Goal: Communication & Community: Answer question/provide support

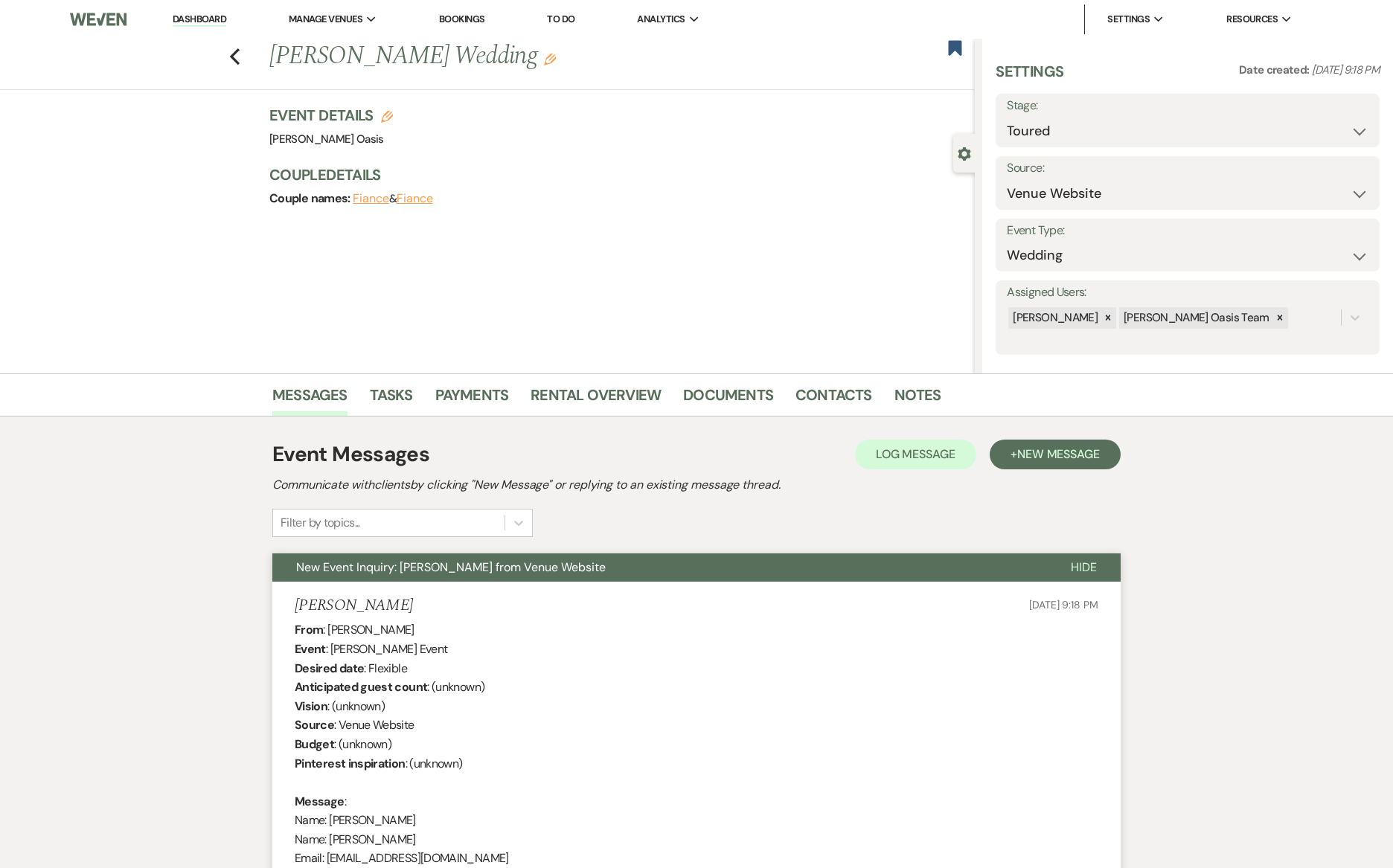
select select "5"
click at [204, 24] on link "Dashboard" at bounding box center [199, 20] width 54 height 14
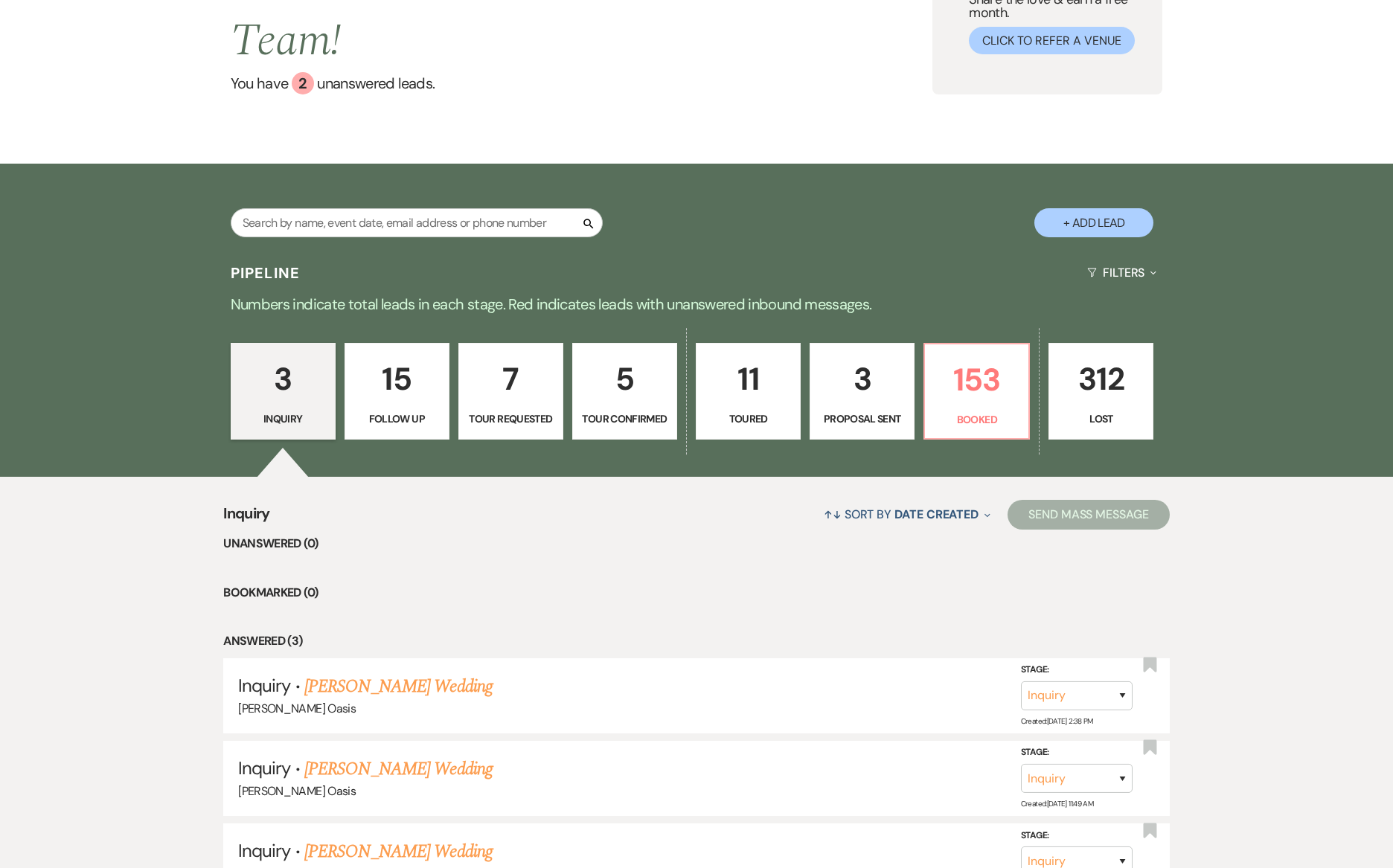
scroll to position [165, 0]
click at [971, 410] on p "Booked" at bounding box center [976, 418] width 85 height 16
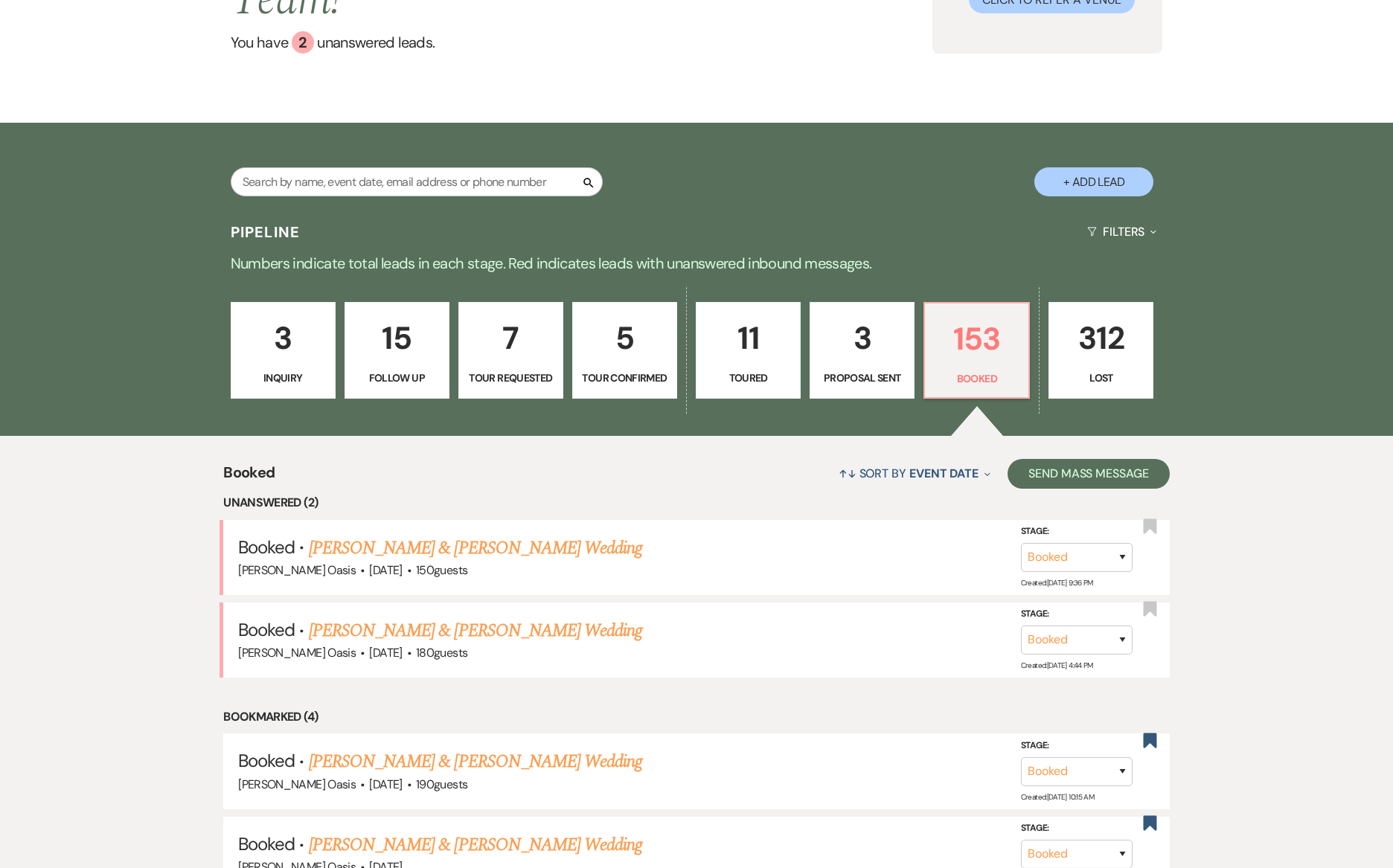
scroll to position [209, 0]
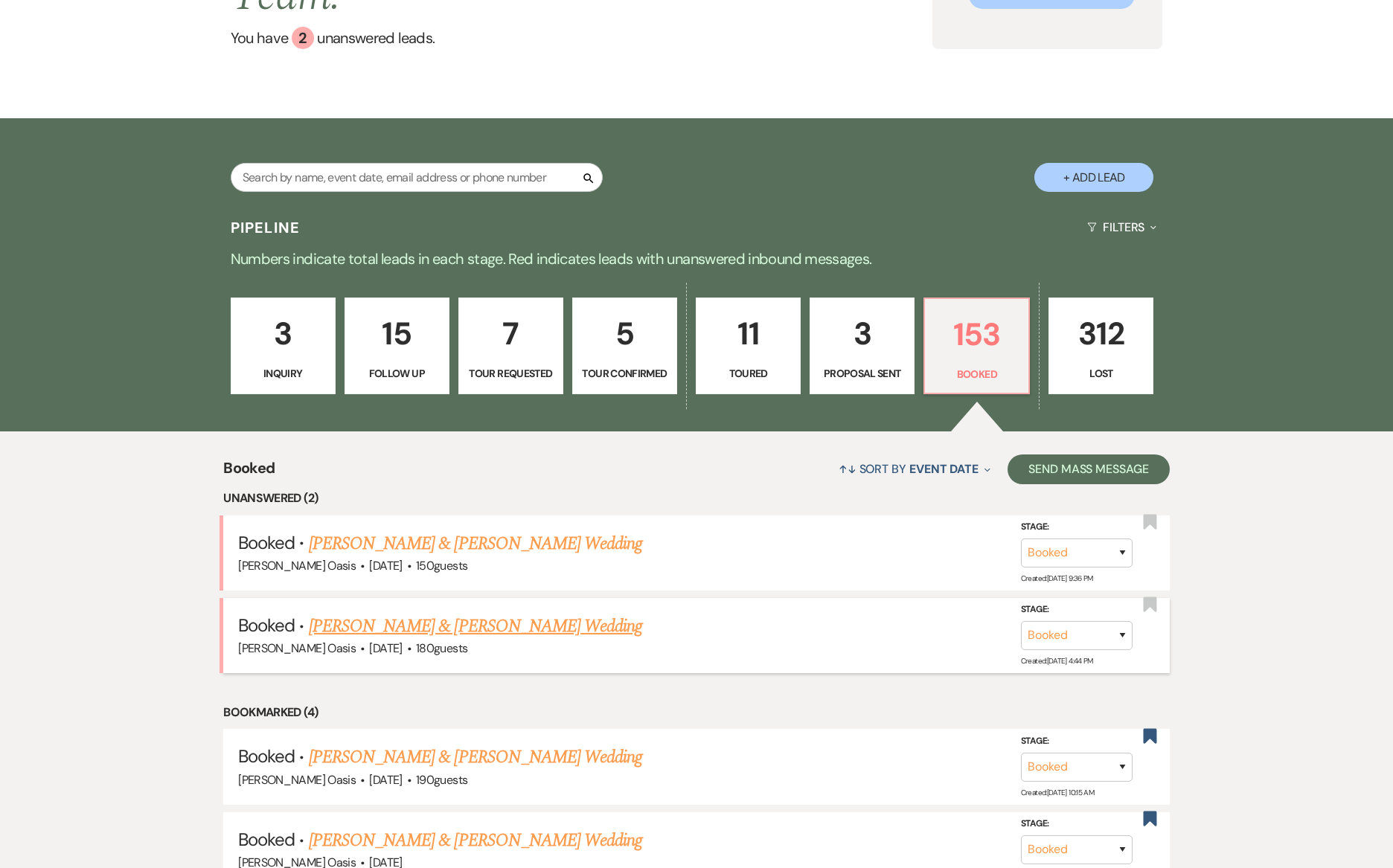
click at [502, 613] on link "[PERSON_NAME] & [PERSON_NAME] Wedding" at bounding box center [475, 626] width 333 height 27
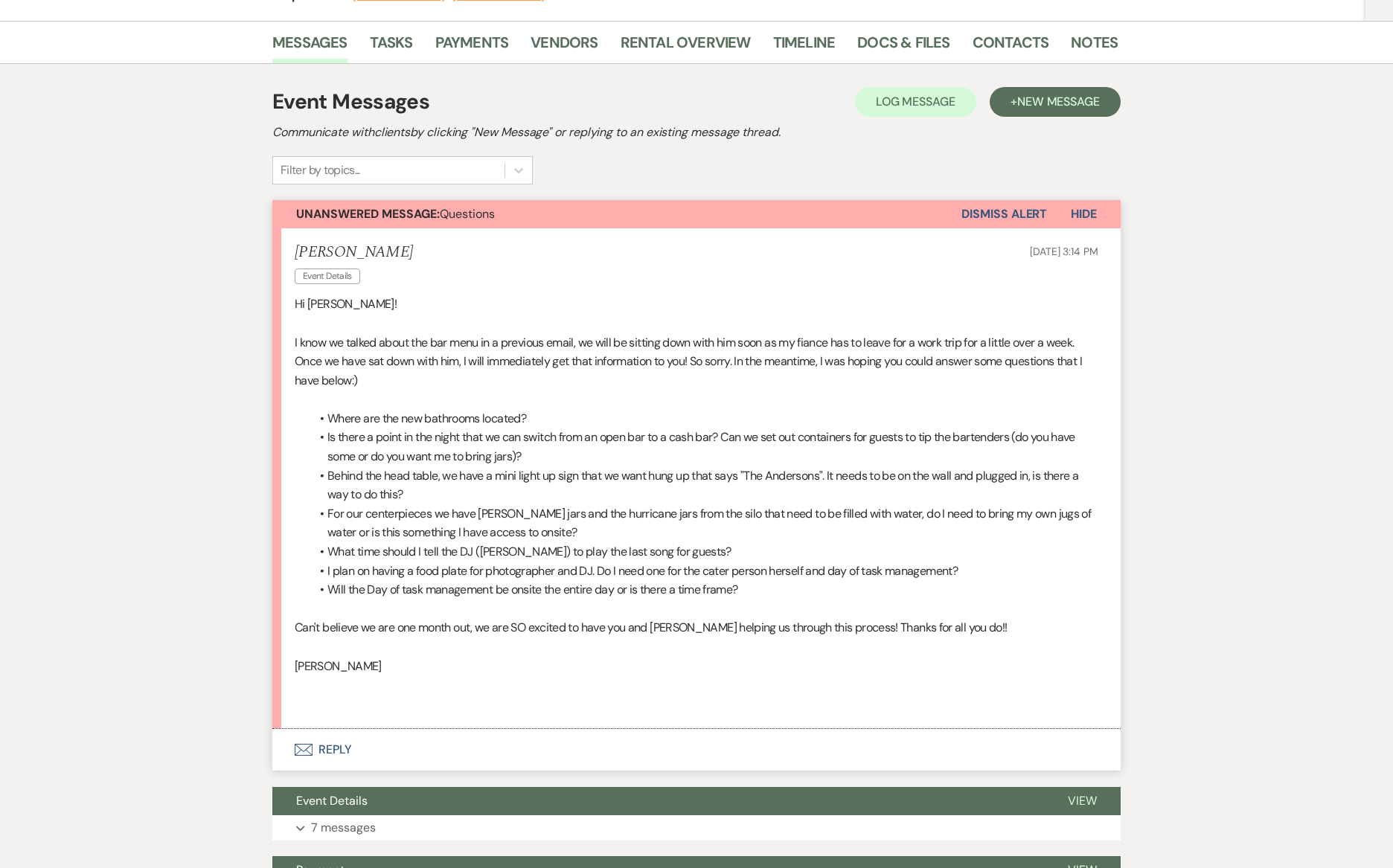
scroll to position [209, 0]
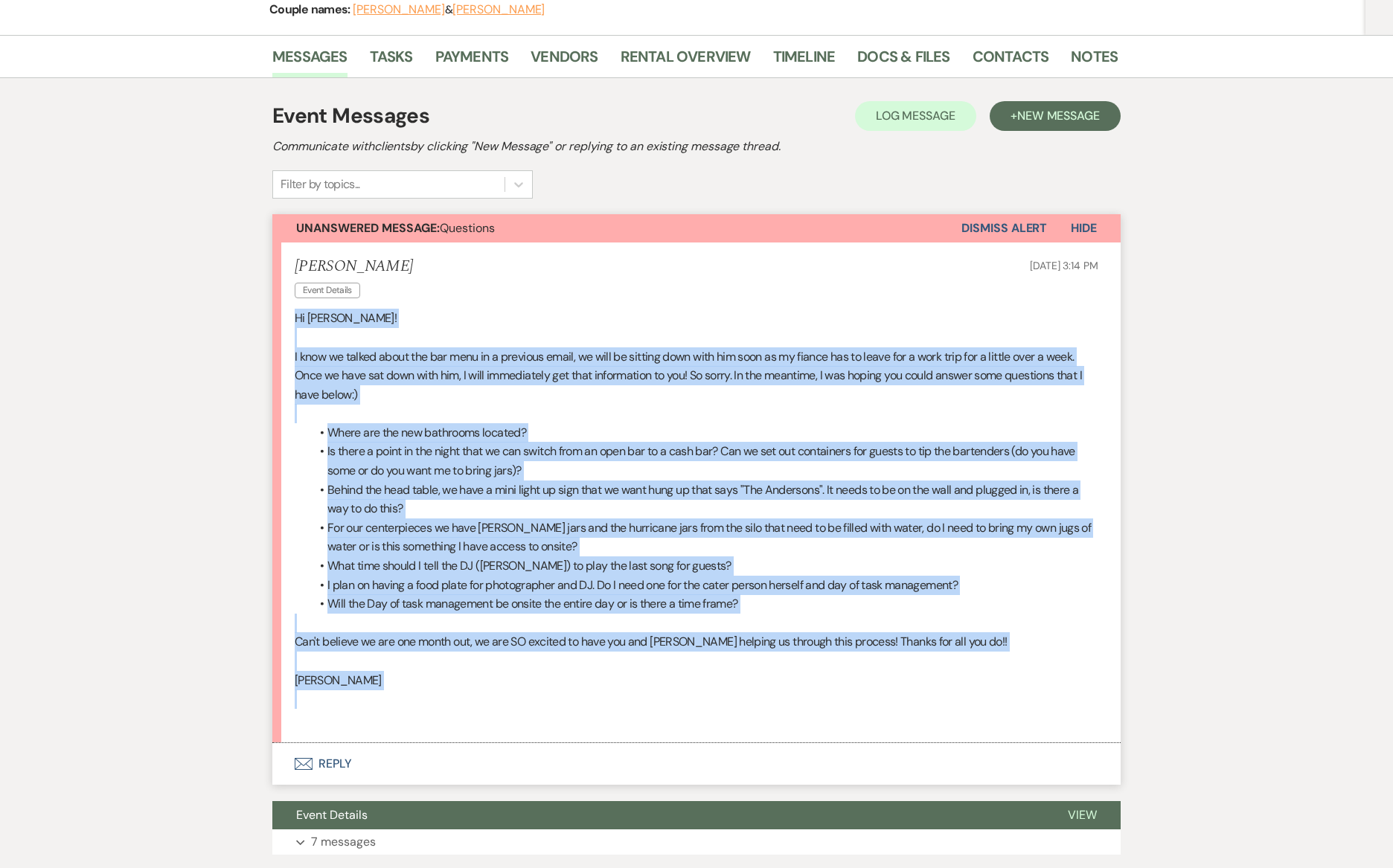
drag, startPoint x: 356, startPoint y: 691, endPoint x: 254, endPoint y: 306, distance: 398.3
copy div "Hi [PERSON_NAME]! I know we talked about the bar menu in a previous email, we w…"
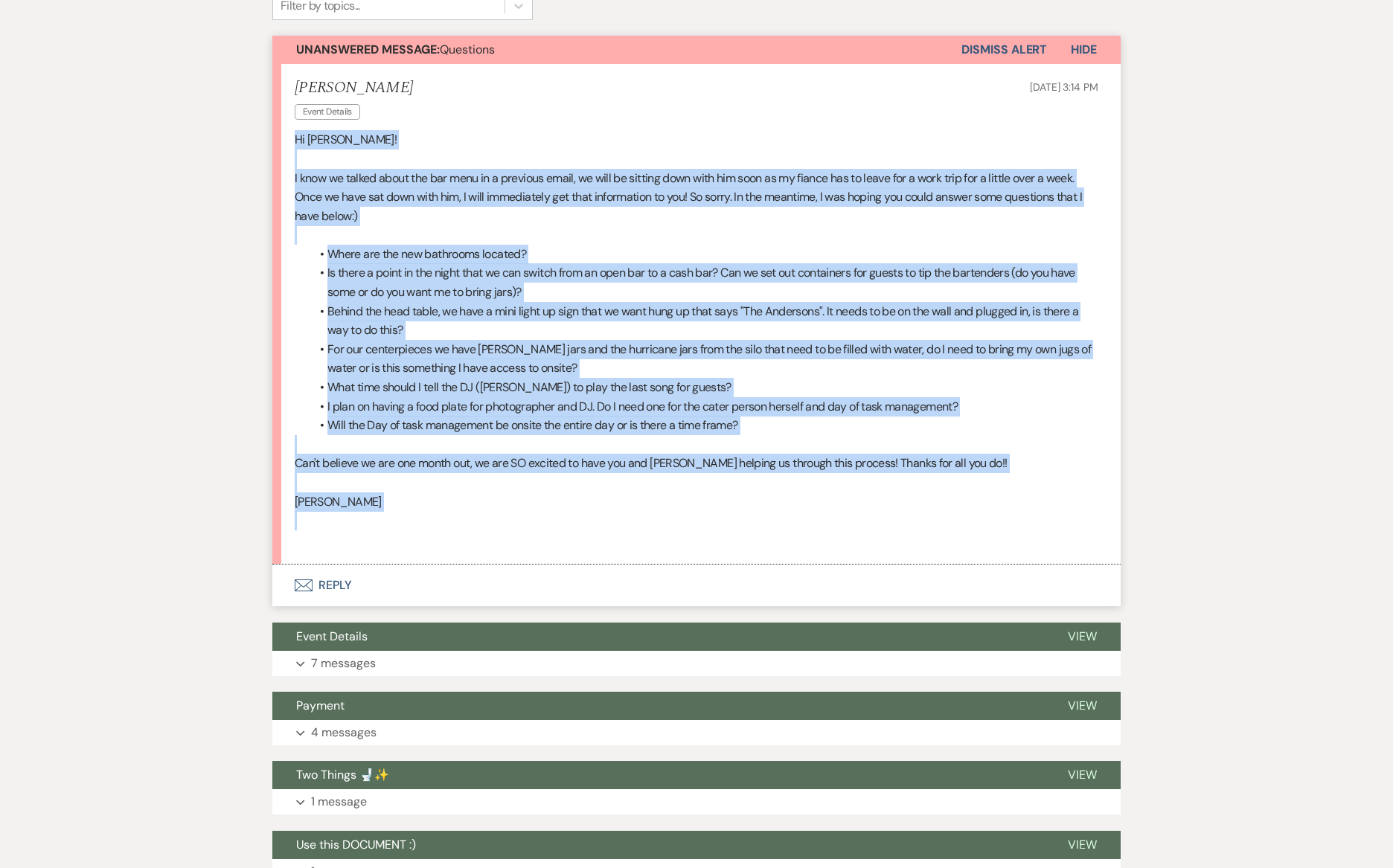
scroll to position [408, 0]
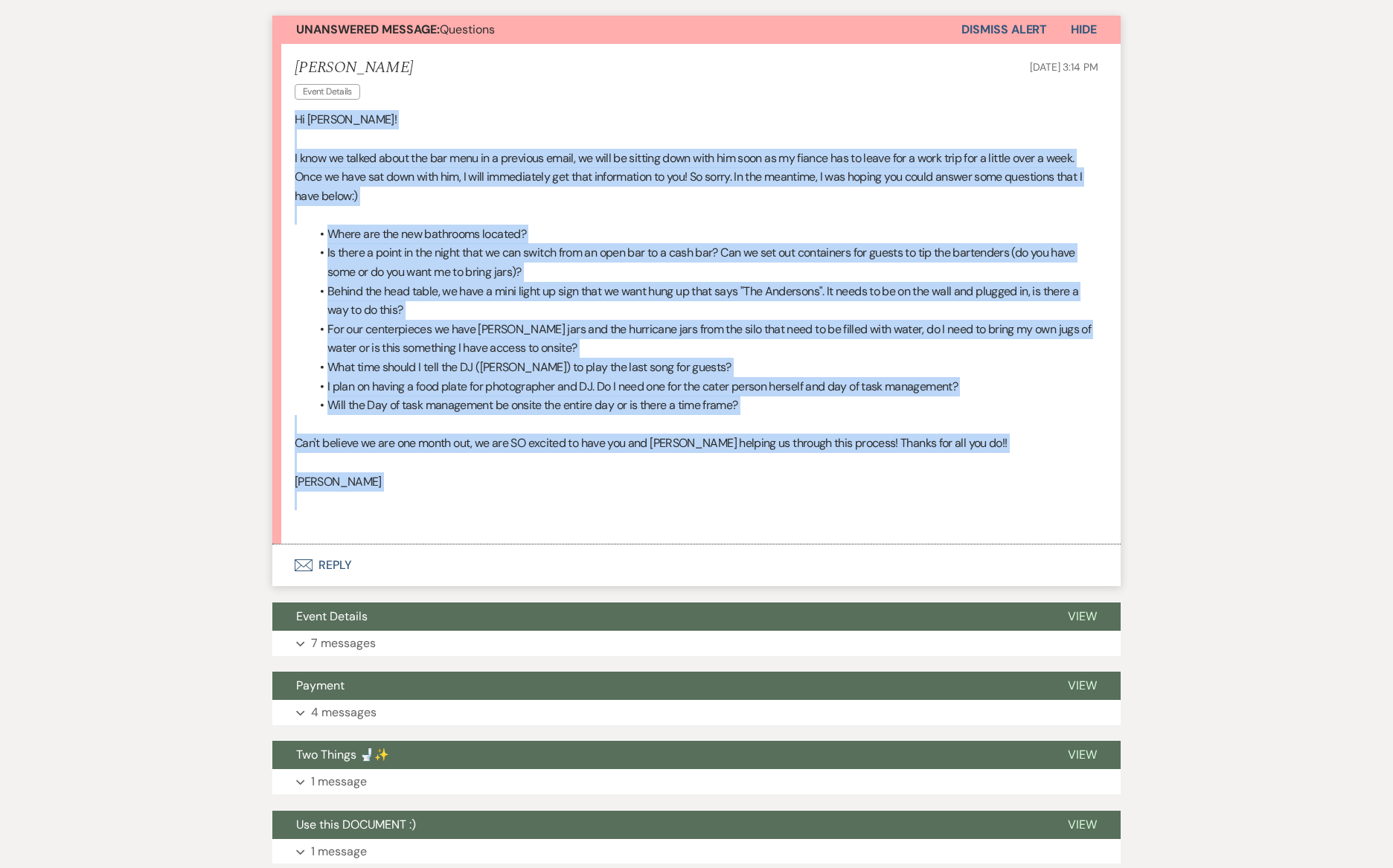
click at [391, 563] on button "Envelope Reply" at bounding box center [696, 565] width 848 height 41
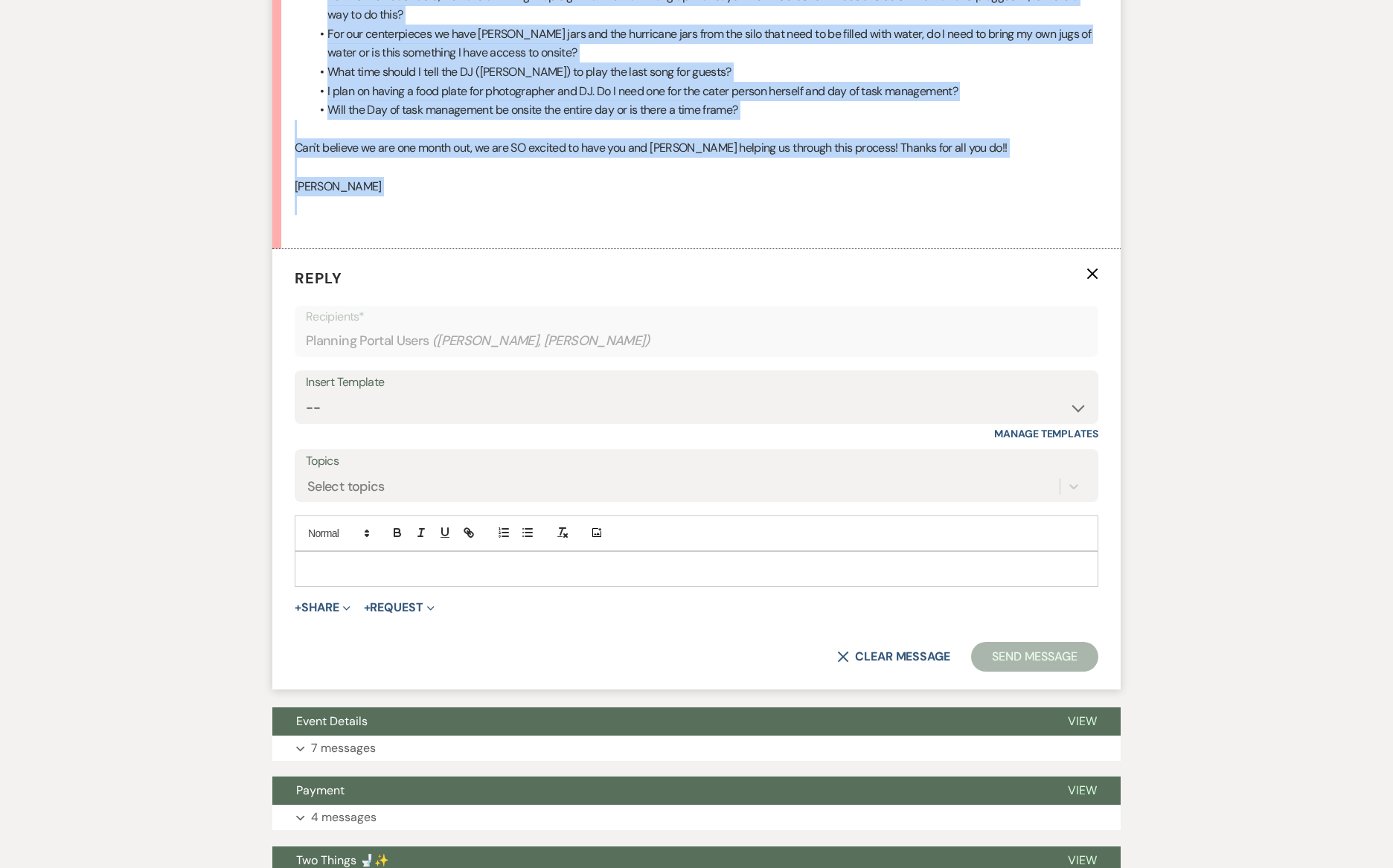
scroll to position [738, 0]
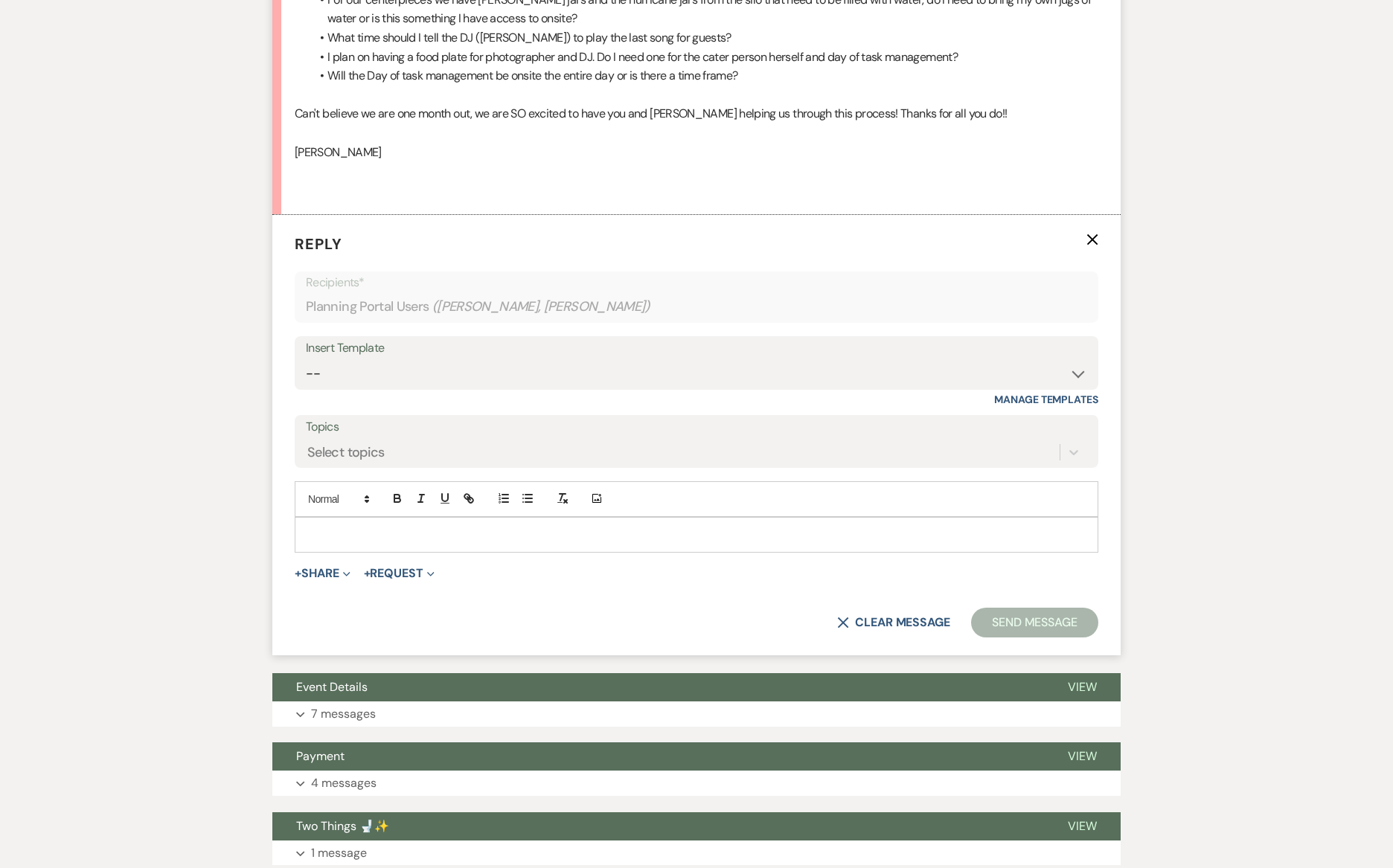
click at [492, 534] on p at bounding box center [696, 534] width 779 height 16
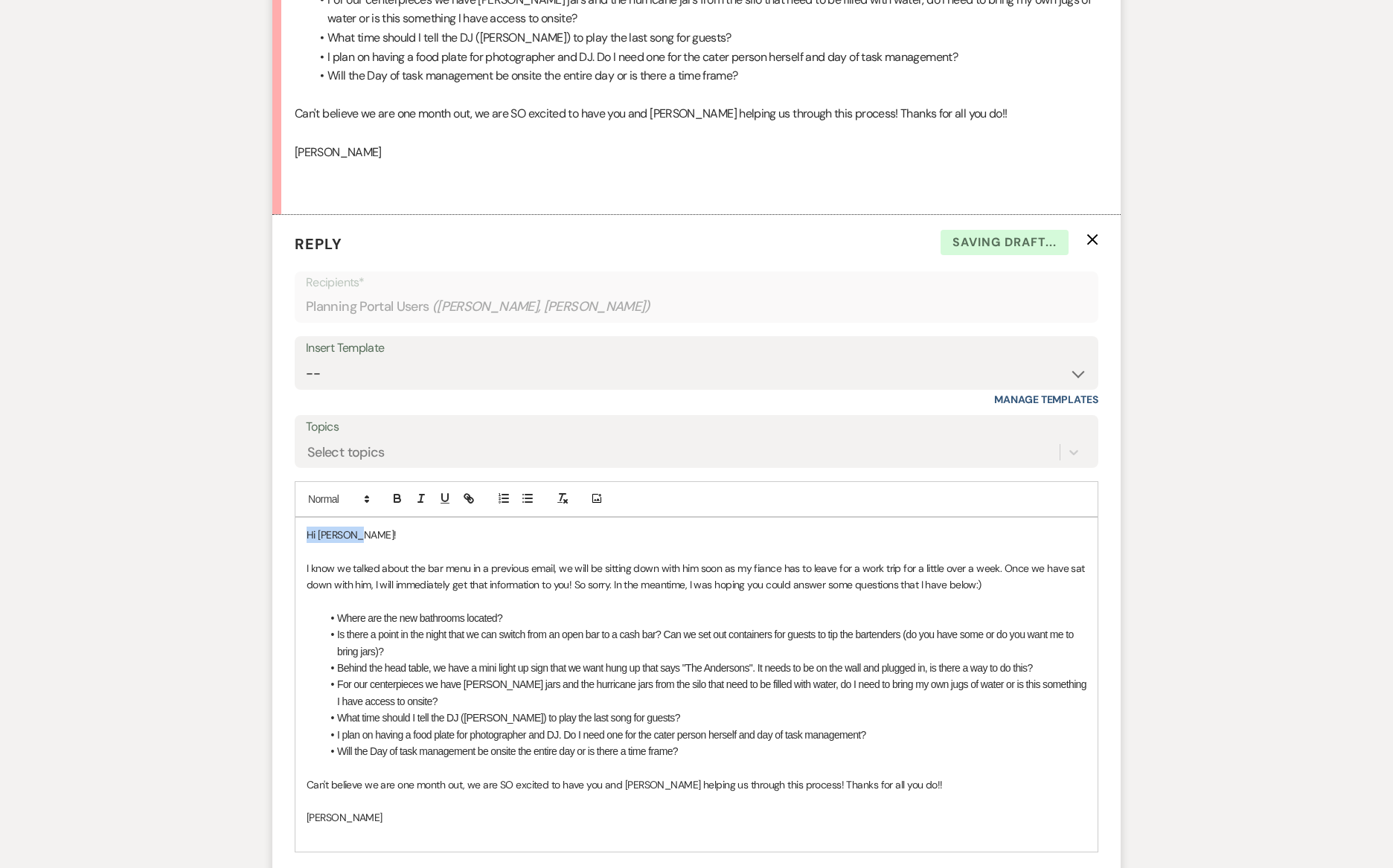
drag, startPoint x: 371, startPoint y: 534, endPoint x: 251, endPoint y: 534, distance: 120.0
click at [328, 552] on p at bounding box center [696, 551] width 779 height 16
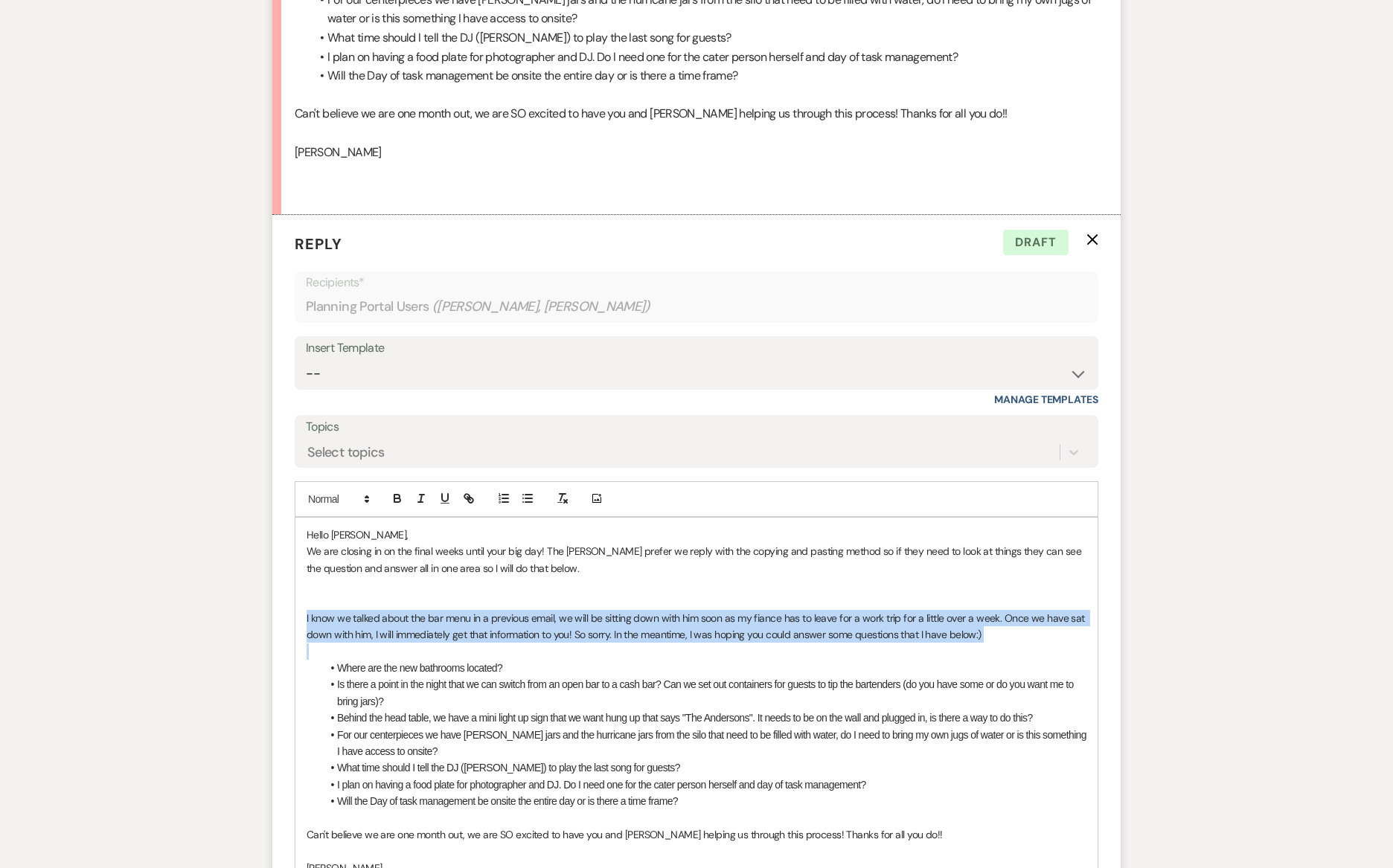
drag, startPoint x: 300, startPoint y: 644, endPoint x: 289, endPoint y: 609, distance: 36.7
click at [289, 609] on form "Reply X Draft Recipients* Planning Portal Users ( [PERSON_NAME], [PERSON_NAME] …" at bounding box center [696, 609] width 848 height 790
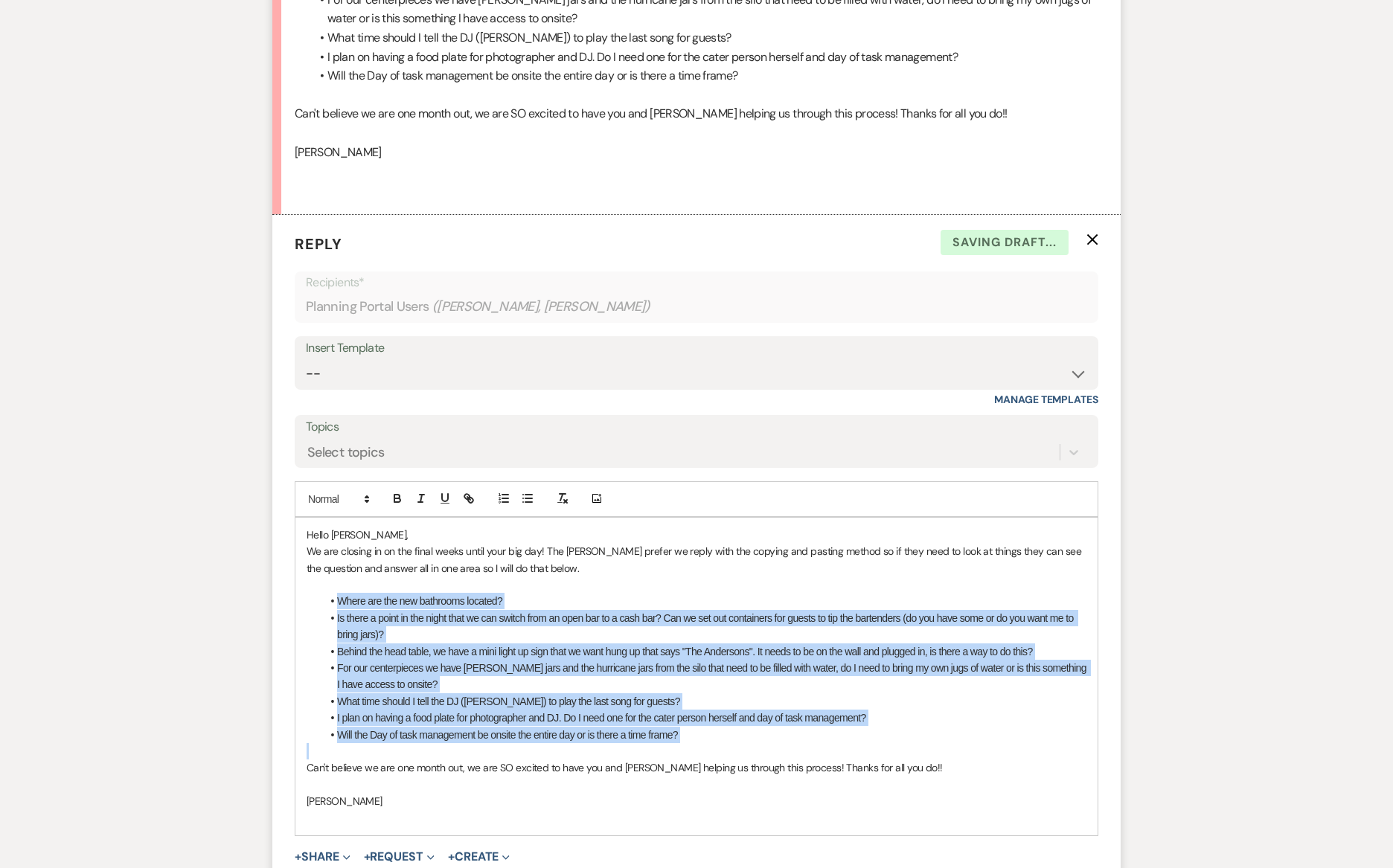
drag, startPoint x: 347, startPoint y: 746, endPoint x: 329, endPoint y: 602, distance: 145.1
click at [329, 602] on div "Hello [PERSON_NAME], We are closing in on the final weeks until your big day! T…" at bounding box center [696, 676] width 802 height 317
click at [396, 505] on button "button" at bounding box center [397, 498] width 21 height 18
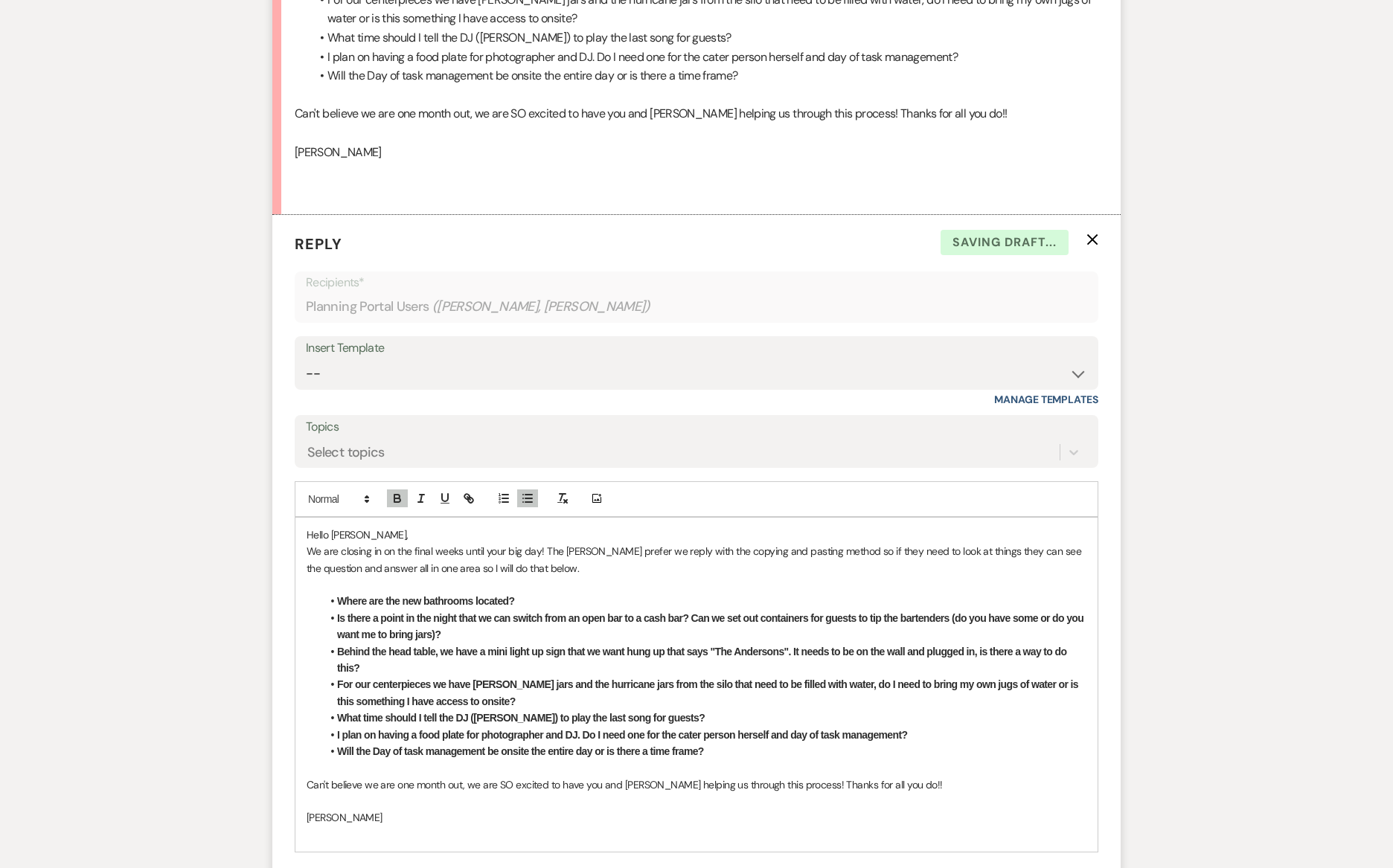
click at [512, 601] on strong "Where are the new bathrooms located?" at bounding box center [425, 600] width 177 height 12
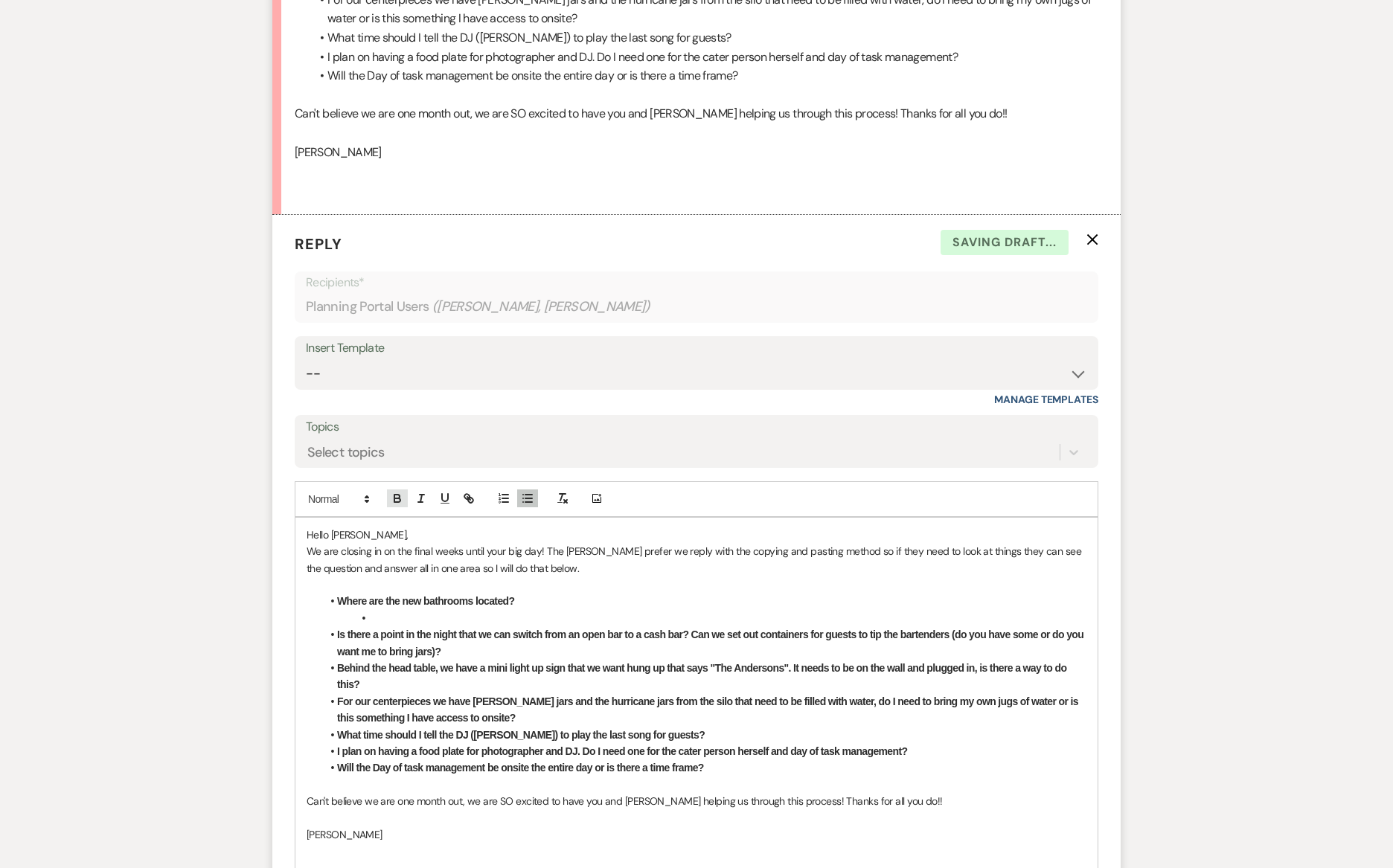
click at [392, 491] on icon "button" at bounding box center [397, 498] width 13 height 13
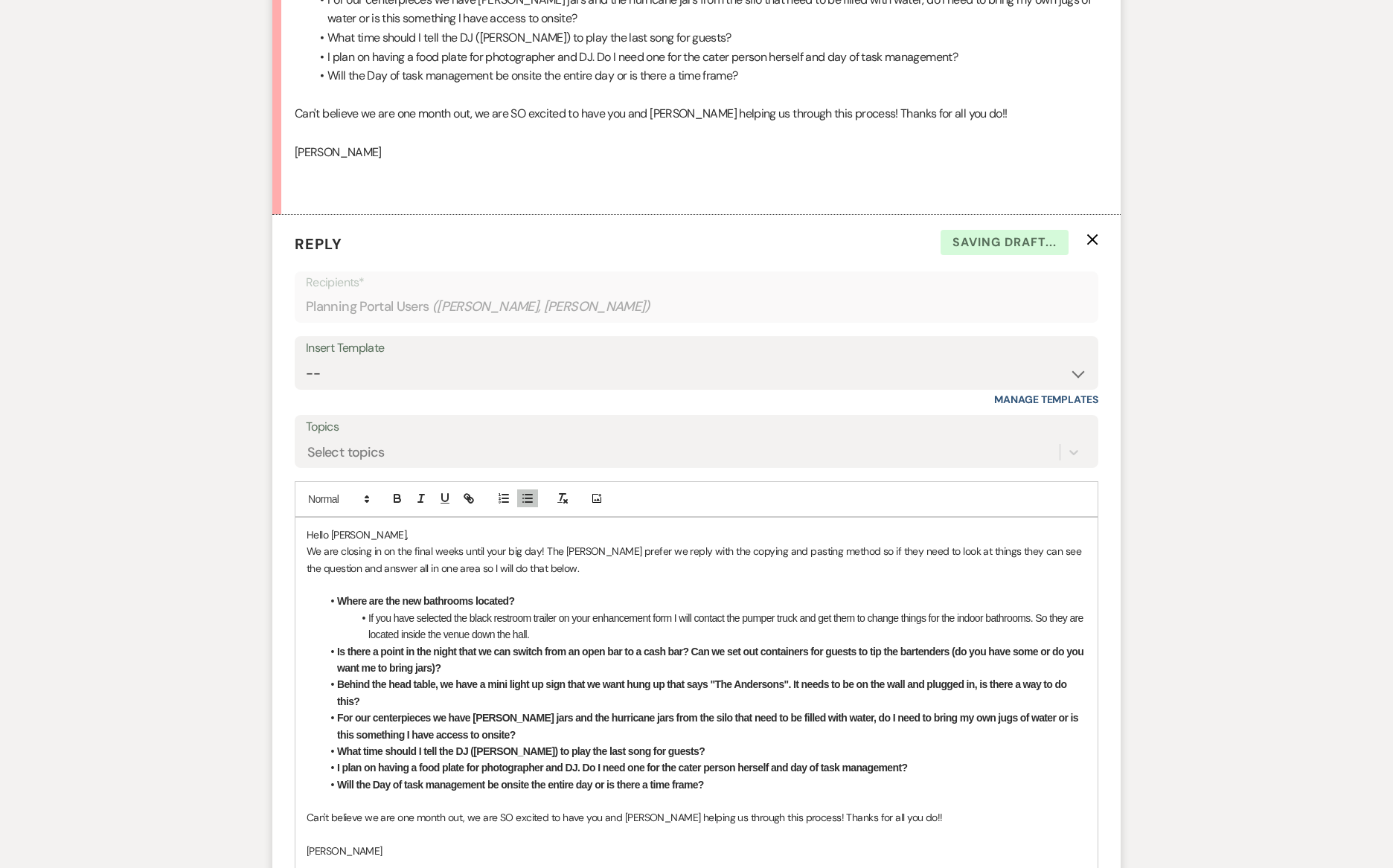
click at [488, 667] on li "Is there a point in the night that we can switch from an open bar to a cash bar…" at bounding box center [704, 659] width 765 height 34
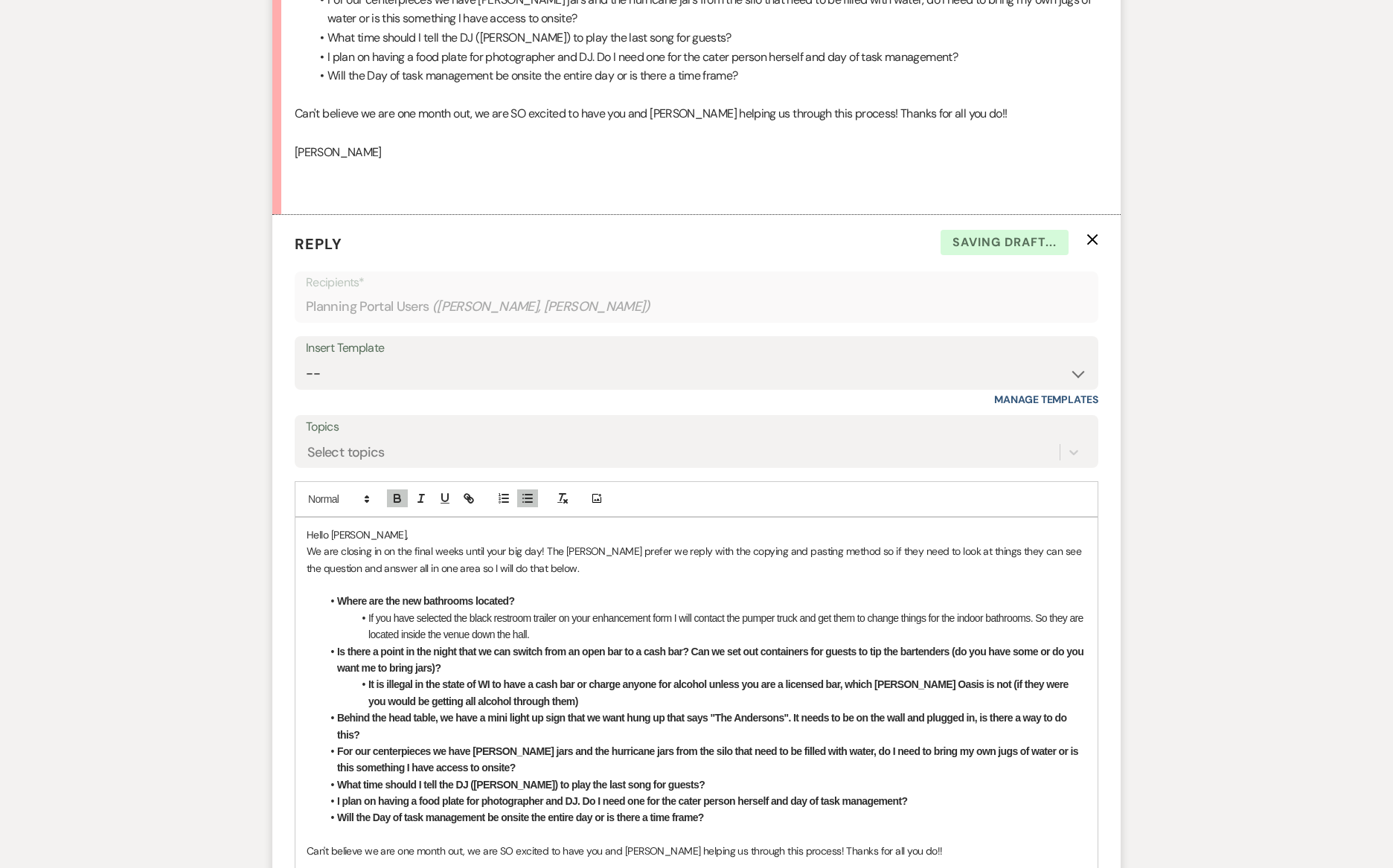
drag, startPoint x: 535, startPoint y: 707, endPoint x: 360, endPoint y: 682, distance: 176.8
click at [360, 682] on ul "Where are the new bathrooms located? If you have selected the black restroom tr…" at bounding box center [704, 709] width 765 height 233
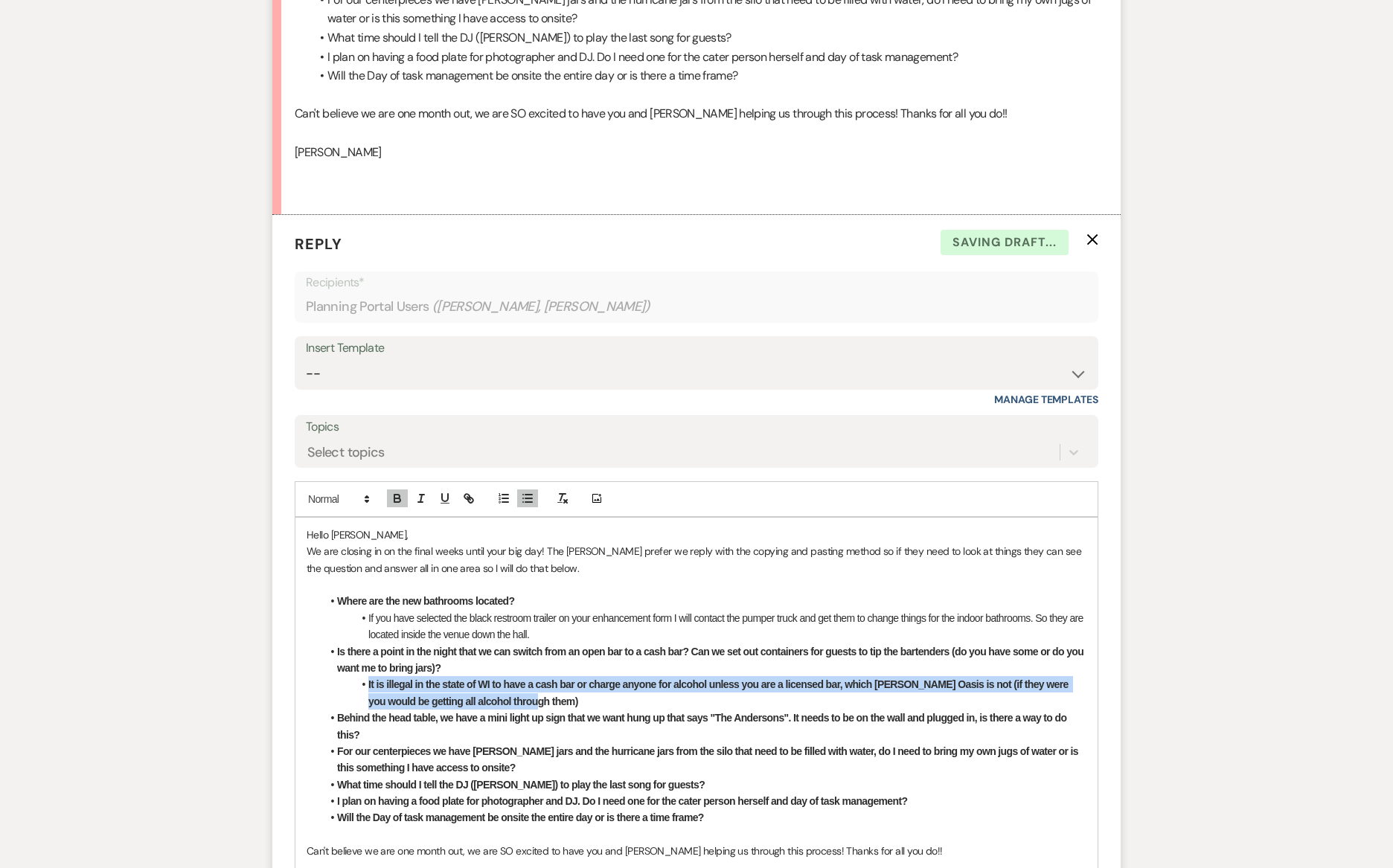
drag, startPoint x: 545, startPoint y: 699, endPoint x: 338, endPoint y: 684, distance: 207.5
click at [338, 684] on li "It is illegal in the state of WI to have a cash bar or charge anyone for alcoho…" at bounding box center [704, 692] width 765 height 34
click at [396, 495] on icon "button" at bounding box center [396, 496] width 5 height 4
click at [482, 677] on li "It is illegal in the state of WI to have a cash bar or charge anyone for alcoho…" at bounding box center [704, 692] width 765 height 34
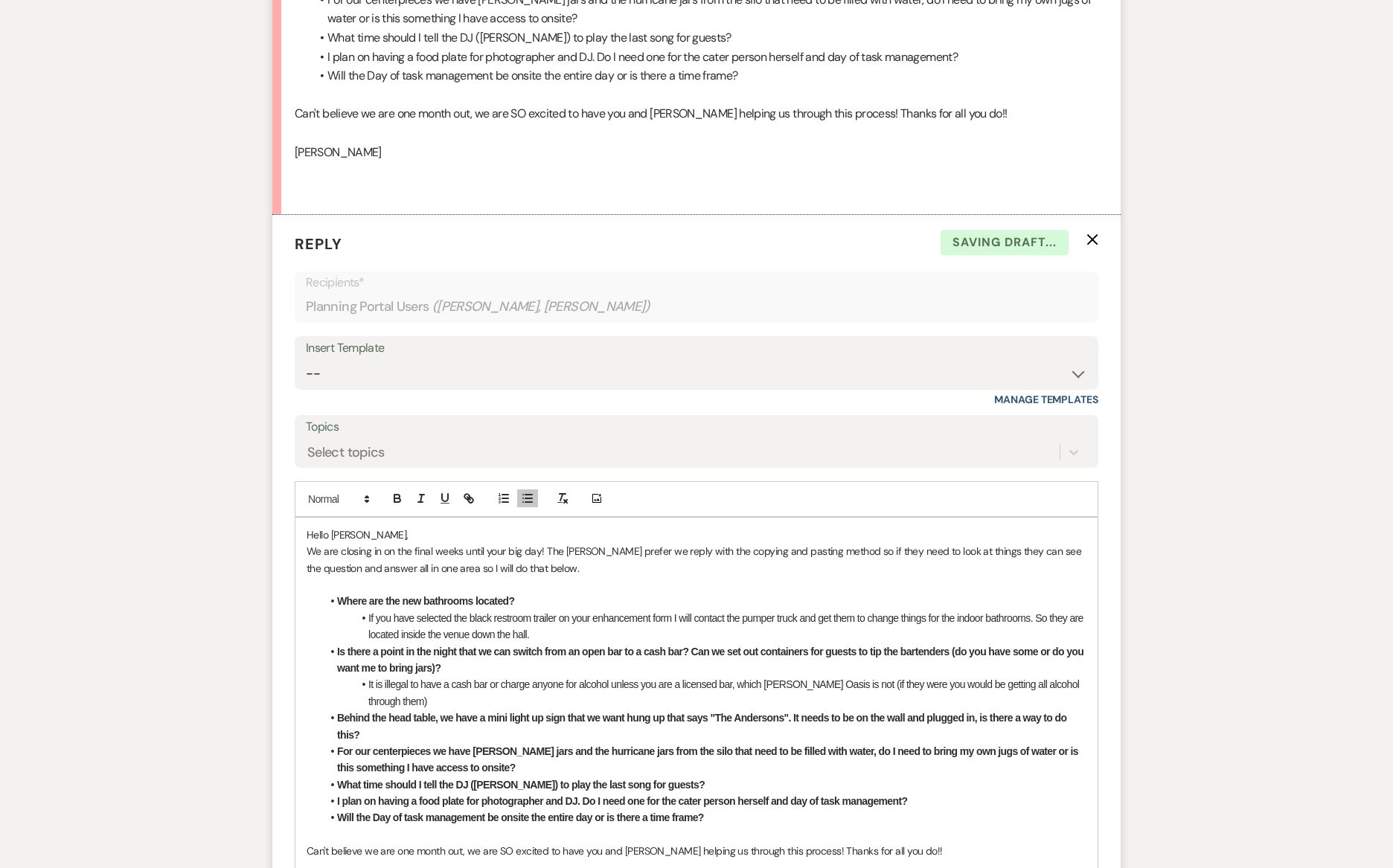
click at [371, 682] on li "It is illegal to have a cash bar or charge anyone for alcohol unless you are a …" at bounding box center [704, 692] width 765 height 34
click at [377, 684] on li "U nfortuantely it is illegal to have a cash bar or charge anyone for alcohol un…" at bounding box center [704, 692] width 765 height 34
click at [429, 702] on li "Unfortuantely it is illegal to have a cash bar or charge anyone for alcohol unl…" at bounding box center [704, 692] width 765 height 34
click at [460, 695] on li "Unfortunately it is illegal to have a cash bar or charge anyone for alcohol unl…" at bounding box center [704, 692] width 765 height 34
drag, startPoint x: 909, startPoint y: 684, endPoint x: 915, endPoint y: 692, distance: 10.0
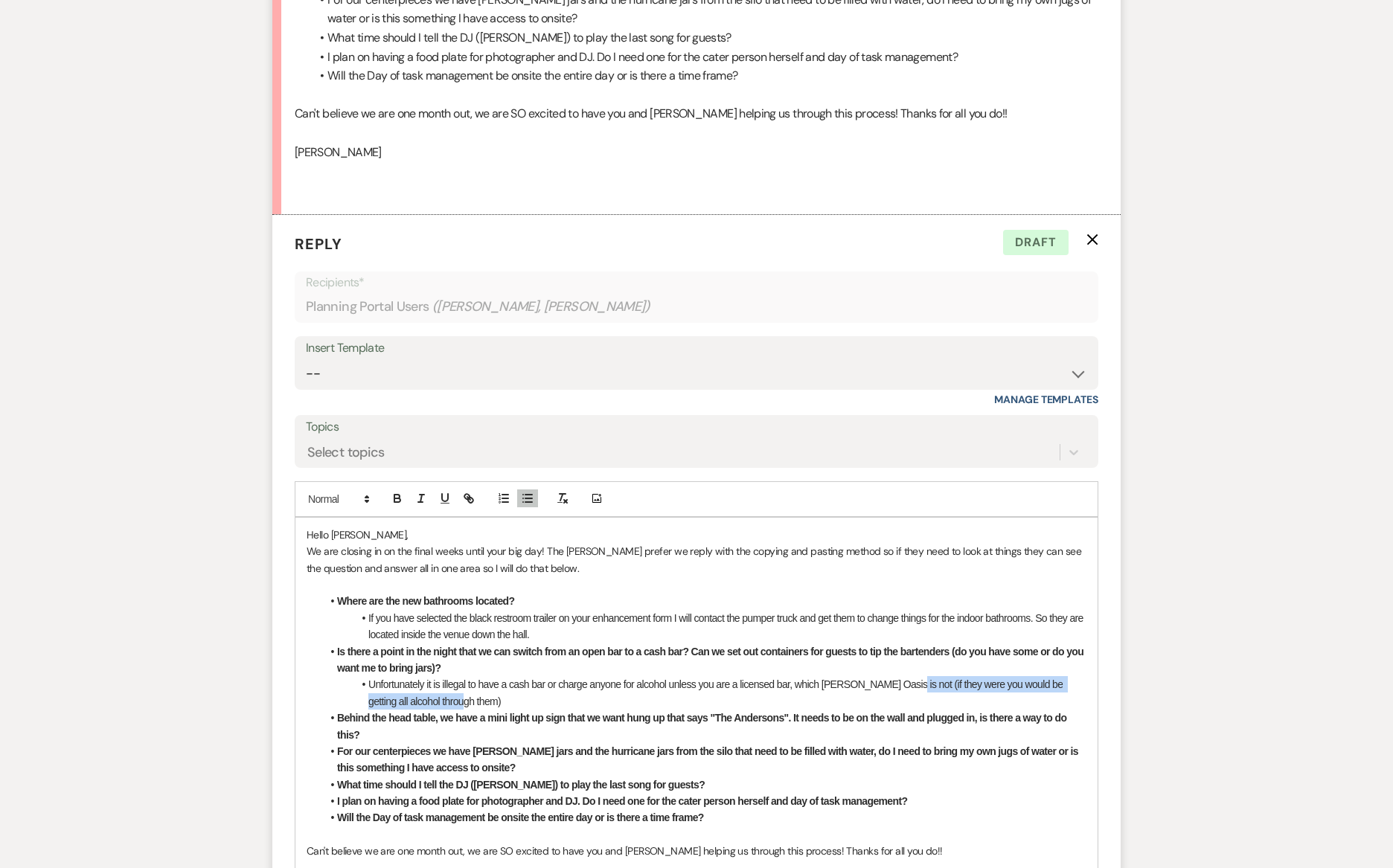
click at [915, 692] on li "Unfortunately it is illegal to have a cash bar or charge anyone for alcohol unl…" at bounding box center [704, 692] width 765 height 34
click at [421, 503] on icon "button" at bounding box center [421, 498] width 13 height 13
click at [461, 638] on li "If you have selected the black restroom trailer on your enhancement form I will…" at bounding box center [704, 626] width 765 height 34
click at [493, 700] on li "Unfortunately it is illegal to have a cash bar or charge anyone for alcohol unl…" at bounding box center [704, 692] width 765 height 34
click at [421, 499] on icon "button" at bounding box center [421, 498] width 13 height 13
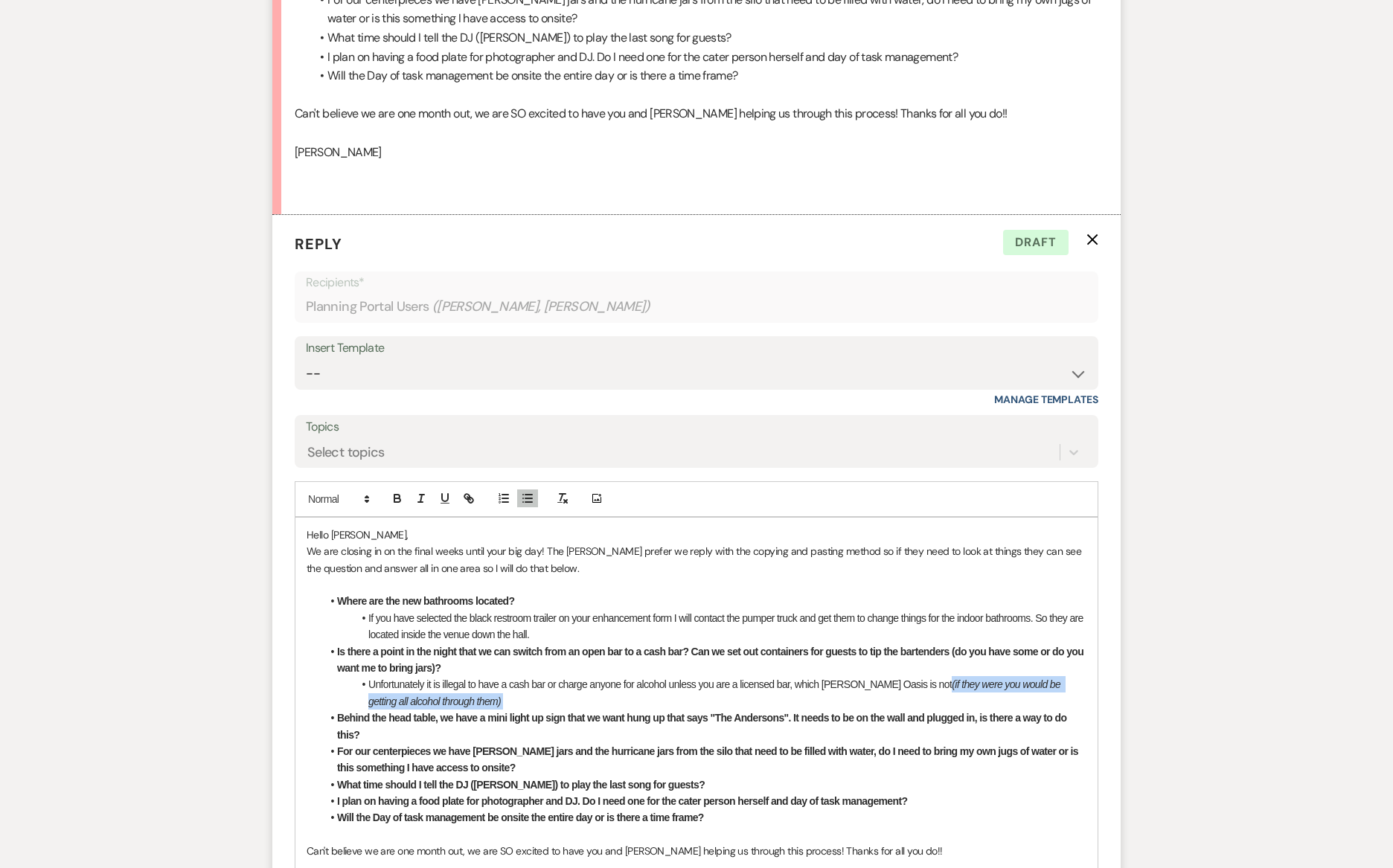
drag, startPoint x: 911, startPoint y: 684, endPoint x: 915, endPoint y: 706, distance: 22.4
click at [915, 707] on ul "Where are the new bathrooms located? If you have selected the black restroom tr…" at bounding box center [704, 709] width 765 height 233
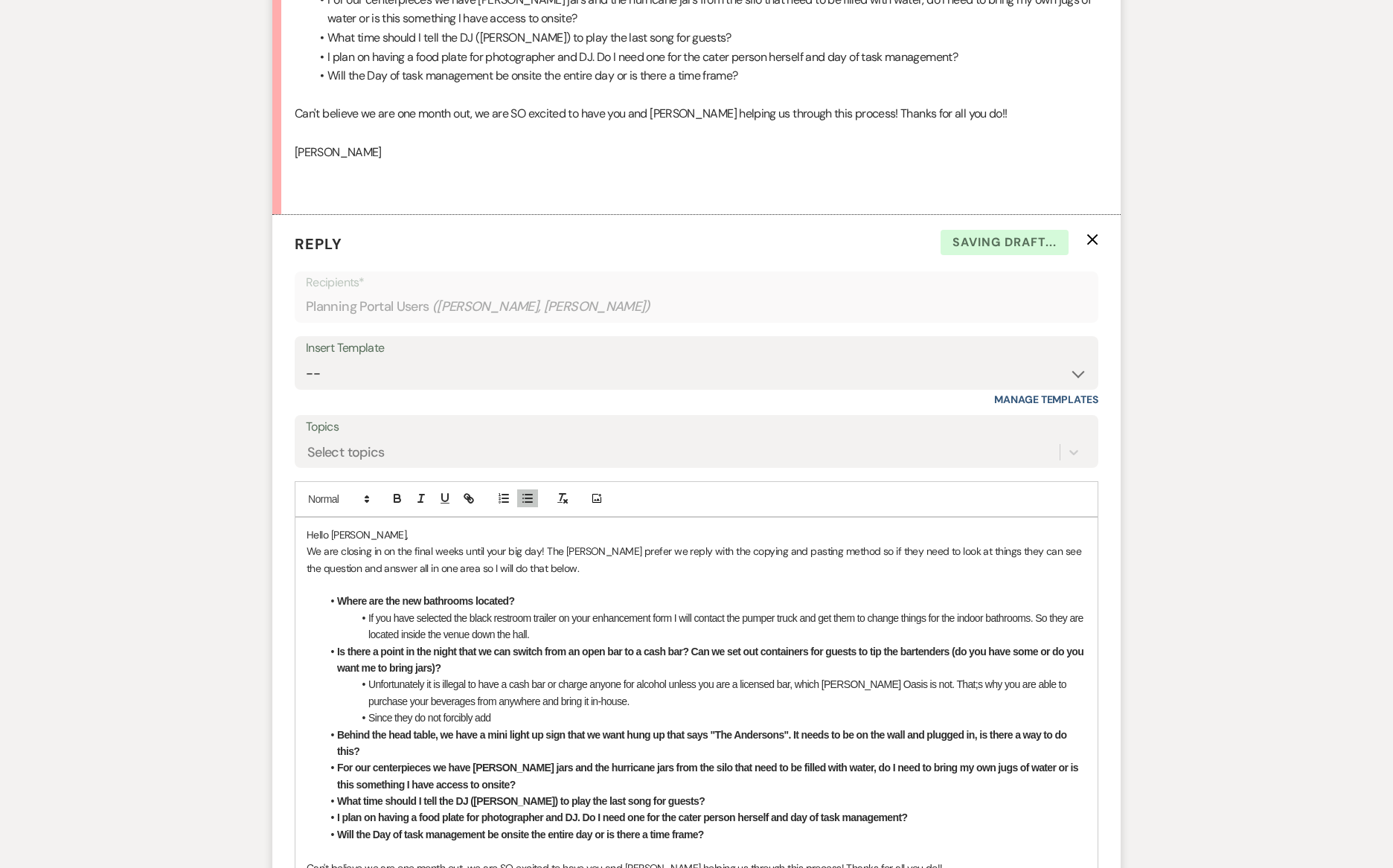
click at [527, 717] on li "Since they do not forcibly add" at bounding box center [704, 717] width 765 height 16
click at [707, 709] on li "Since they do not forcibly add a gratuity they will have a tip jar out, we alre…" at bounding box center [704, 717] width 765 height 16
drag, startPoint x: 654, startPoint y: 714, endPoint x: 709, endPoint y: 795, distance: 97.9
click at [655, 719] on li "Since they do not forcibly add a gratuity they will have a tip jar out, we alre…" at bounding box center [704, 717] width 765 height 16
drag, startPoint x: 891, startPoint y: 707, endPoint x: 790, endPoint y: 710, distance: 101.0
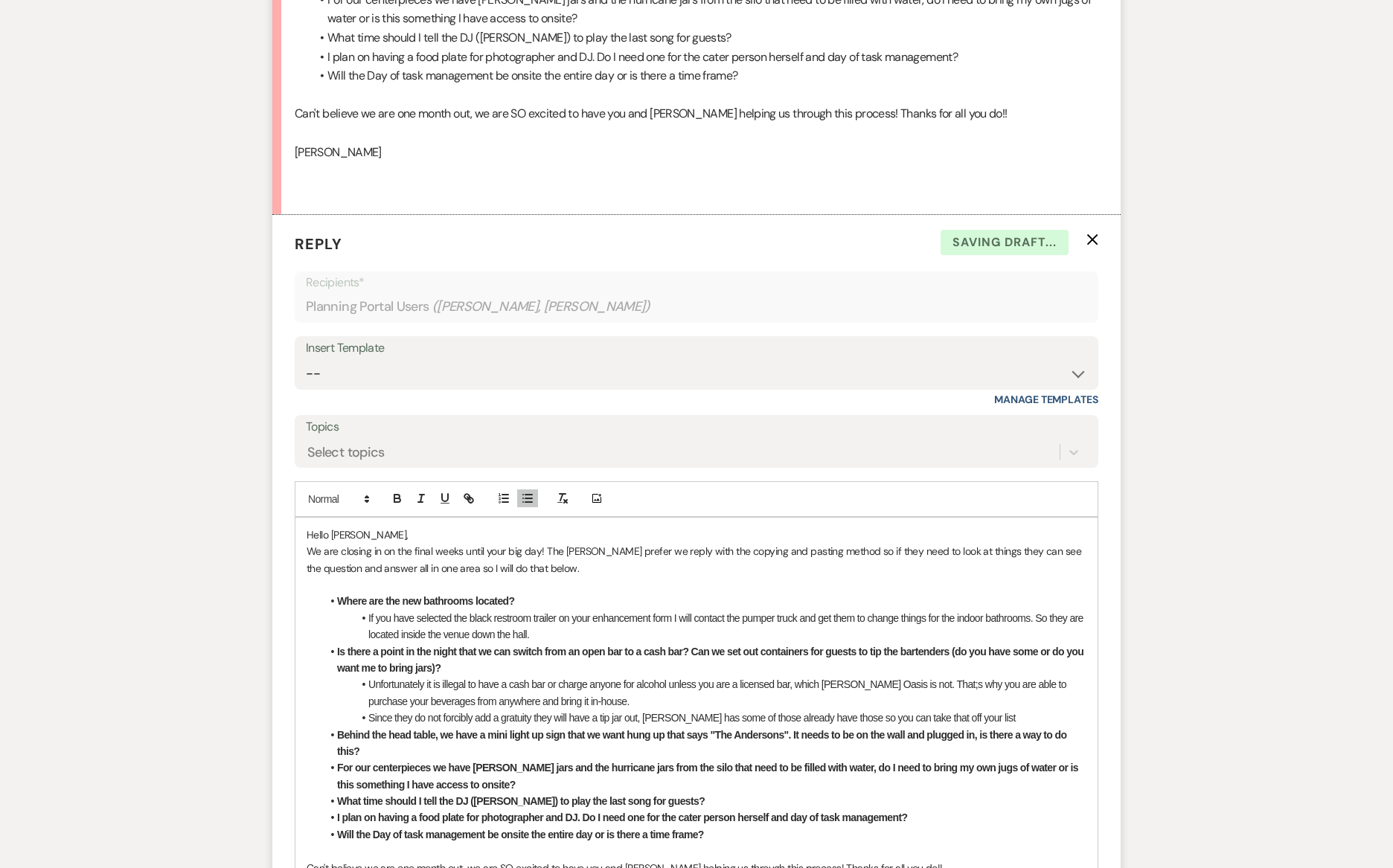
click at [790, 710] on li "Since they do not forcibly add a gratuity they will have a tip jar out, [PERSON…" at bounding box center [704, 717] width 765 height 16
drag, startPoint x: 790, startPoint y: 710, endPoint x: 1001, endPoint y: 713, distance: 211.0
click at [1001, 713] on li "Since they do not forcibly add a gratuity they will have a tip jar out, [PERSON…" at bounding box center [704, 717] width 765 height 16
click at [558, 746] on li "Behind the head table, we have a mini light up sign that we want hung up that s…" at bounding box center [704, 743] width 765 height 34
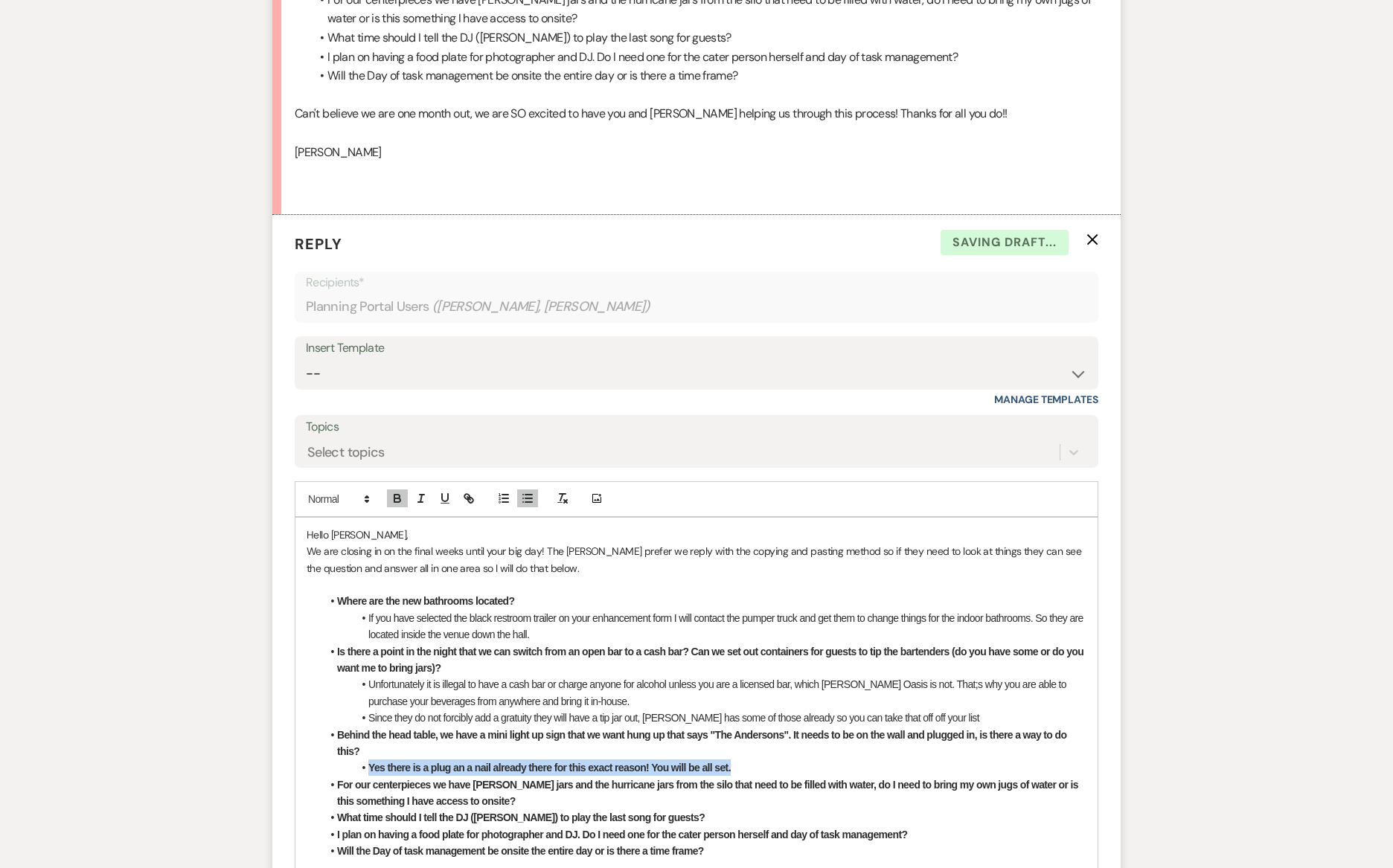
drag, startPoint x: 741, startPoint y: 764, endPoint x: 292, endPoint y: 760, distance: 449.0
click at [292, 760] on form "Reply X Saving draft... Recipients* Planning Portal Users ( [PERSON_NAME], [PER…" at bounding box center [696, 634] width 848 height 839
click at [402, 500] on icon "button" at bounding box center [397, 498] width 13 height 13
click at [749, 769] on li "Yes there is a plug an a nail already there for this exact reason! You will be …" at bounding box center [704, 767] width 765 height 16
click at [515, 798] on li "For our centerpieces we have [PERSON_NAME] jars and the hurricane jars from the…" at bounding box center [704, 793] width 765 height 34
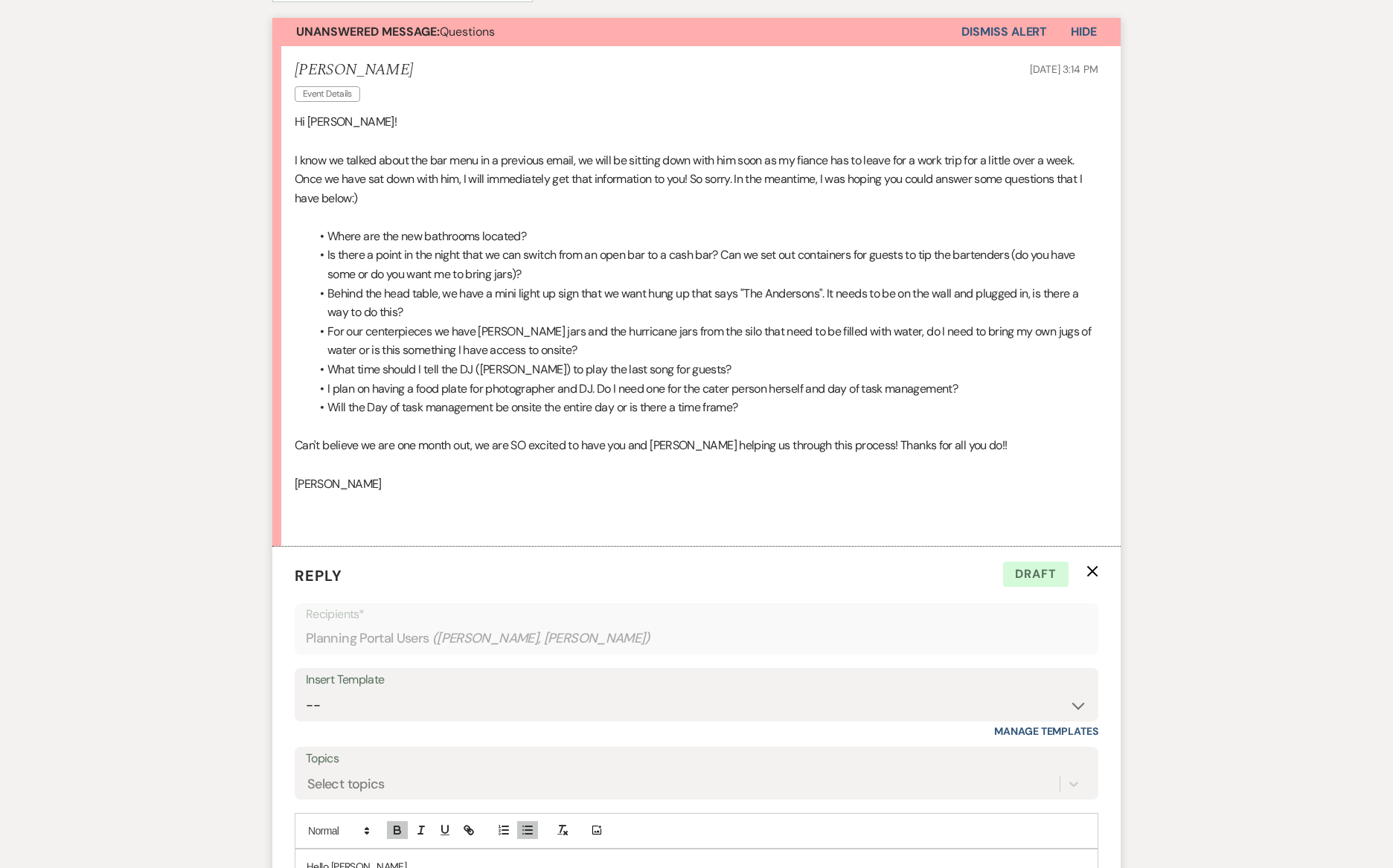
scroll to position [858, 0]
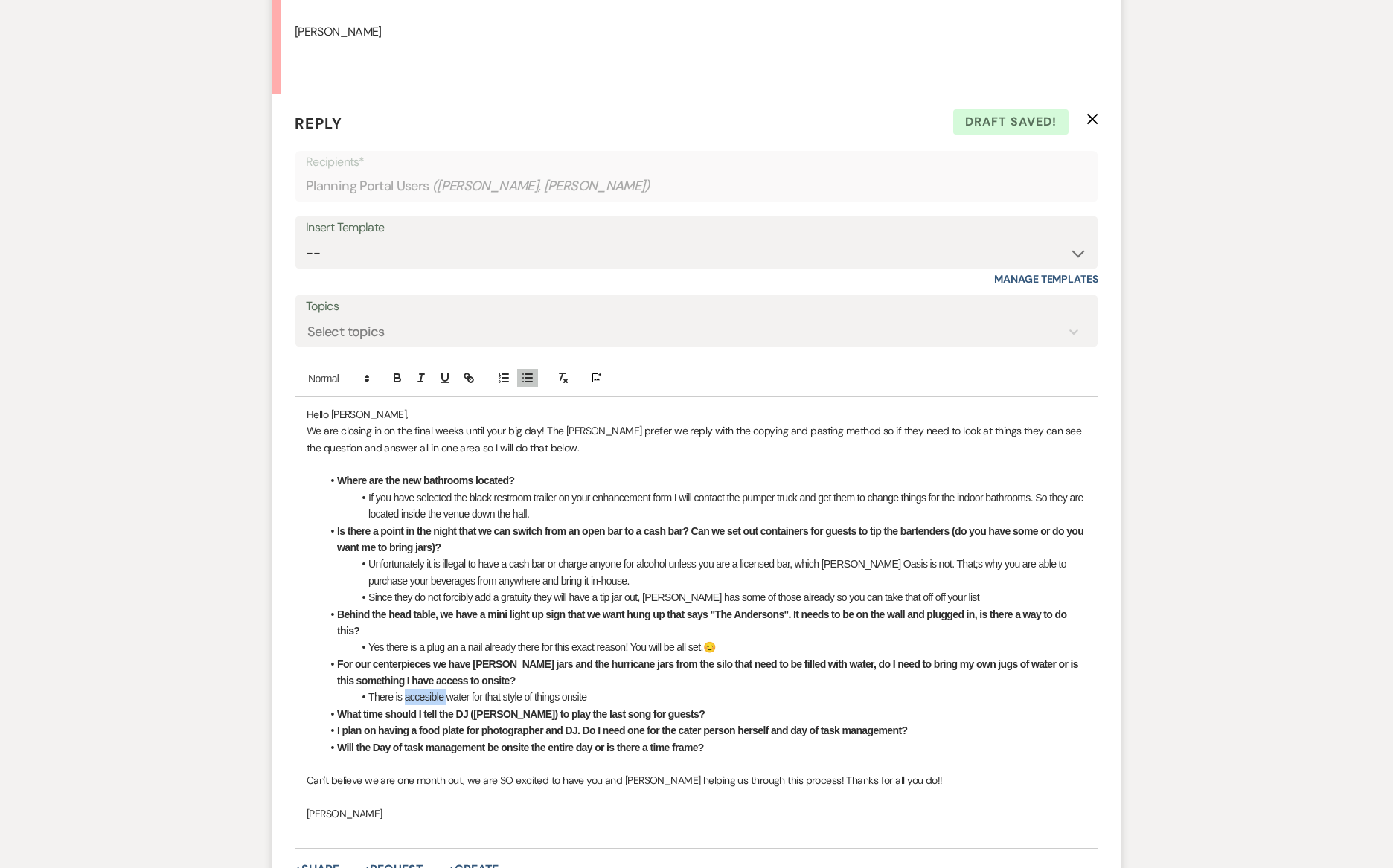
drag, startPoint x: 449, startPoint y: 691, endPoint x: 404, endPoint y: 691, distance: 45.0
click at [404, 691] on li "There is accesible water for that style of things onsite" at bounding box center [704, 696] width 765 height 16
click at [411, 698] on li "There is accesible water for that style of things onsite" at bounding box center [704, 696] width 765 height 16
click at [464, 741] on strong "Will the Day of task management be onsite the entire day or is there a time fra…" at bounding box center [520, 747] width 367 height 12
click at [605, 690] on li "There is accessible water for that style of things onsite" at bounding box center [704, 696] width 765 height 16
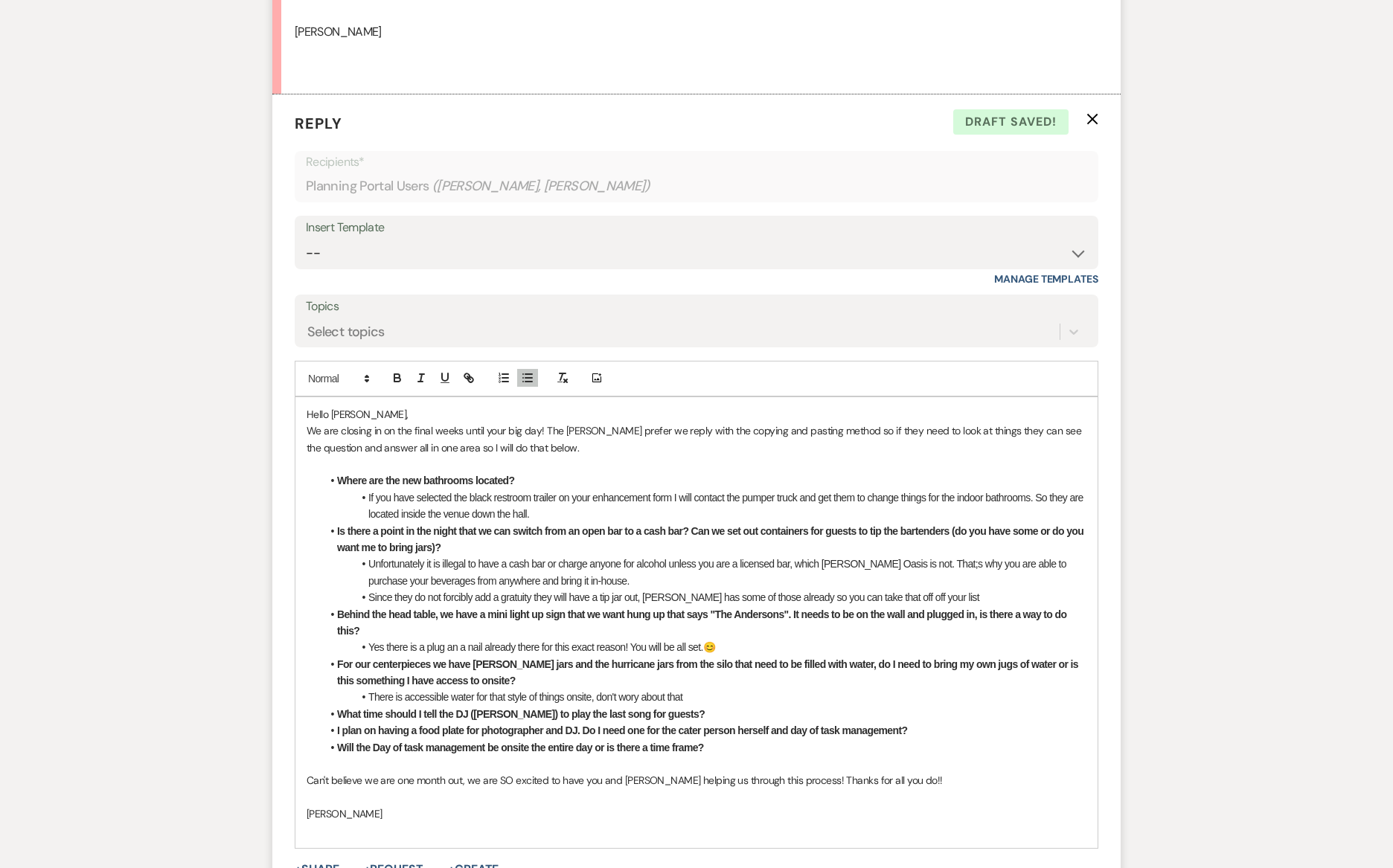
click at [639, 689] on li "There is accessible water for that style of things onsite, don't wory about that" at bounding box center [704, 696] width 765 height 16
click at [725, 685] on ul "Where are the new bathrooms located? If you have selected the black restroom tr…" at bounding box center [704, 613] width 765 height 284
click at [725, 688] on li "There is accessible water for that style of things onsite, don't worry about th…" at bounding box center [704, 696] width 765 height 16
click at [689, 710] on li "What time should I tell the DJ ([PERSON_NAME]) to play the last song for guests?" at bounding box center [704, 713] width 765 height 16
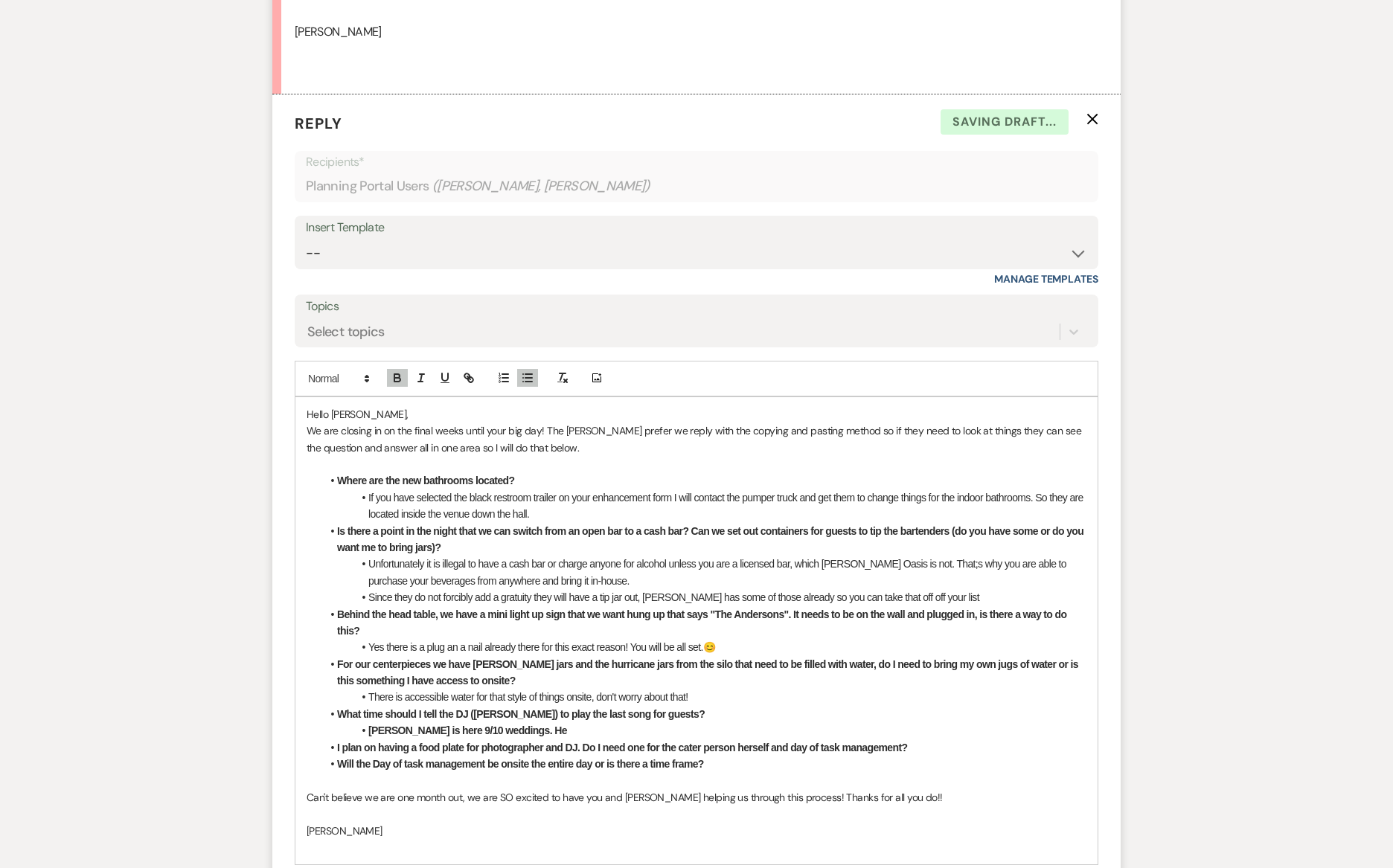
click at [371, 725] on strong "[PERSON_NAME] is here 9/10 weddings. He" at bounding box center [467, 730] width 199 height 12
click at [1040, 725] on li "Music is off at 11 & everyone offsite at midnight. You won't need to worry abou…" at bounding box center [704, 730] width 765 height 16
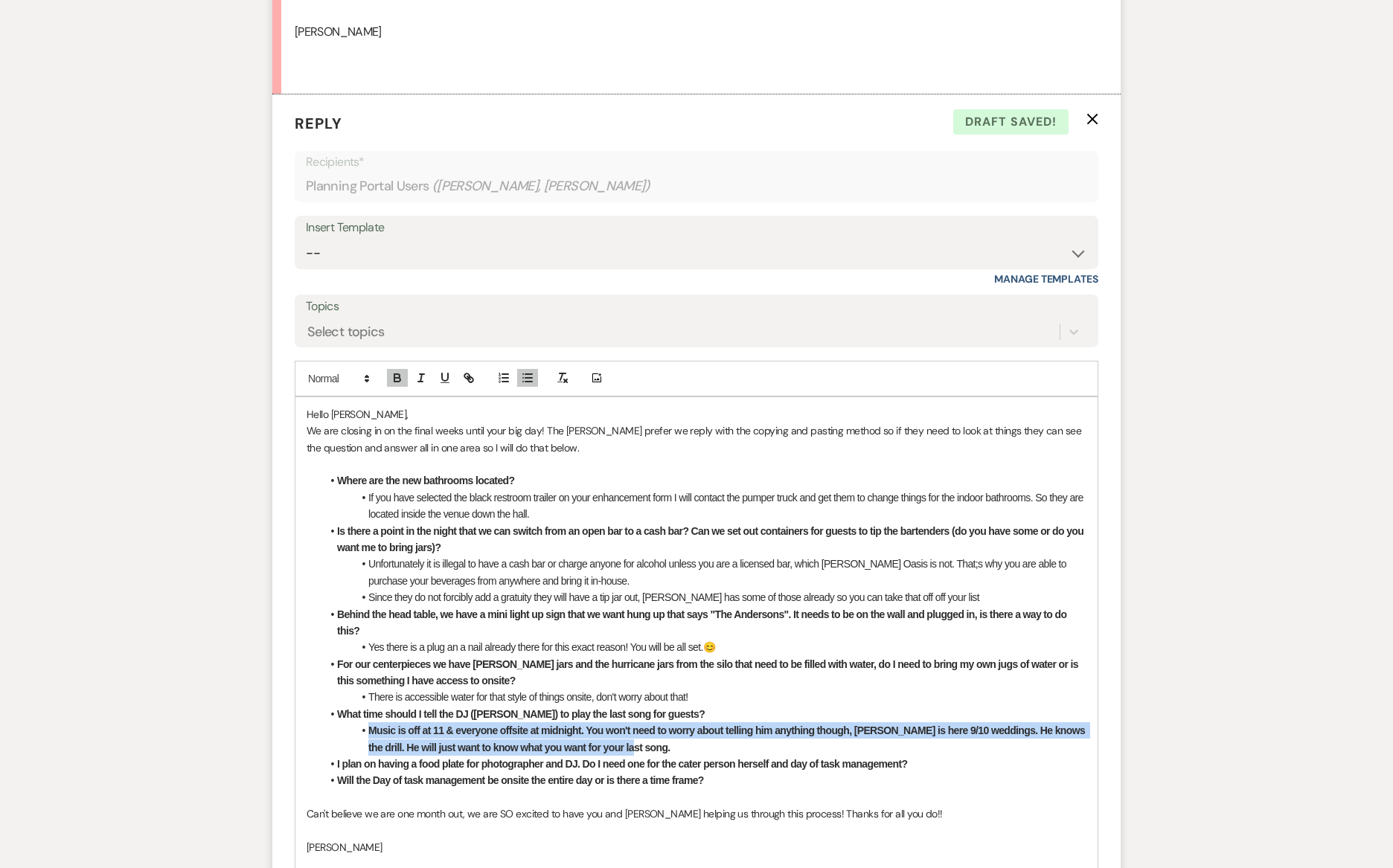
drag, startPoint x: 623, startPoint y: 741, endPoint x: 357, endPoint y: 730, distance: 266.2
click at [357, 730] on li "Music is off at 11 & everyone offsite at midnight. You won't need to worry abou…" at bounding box center [704, 738] width 765 height 34
click at [396, 379] on icon "button" at bounding box center [397, 379] width 6 height 4
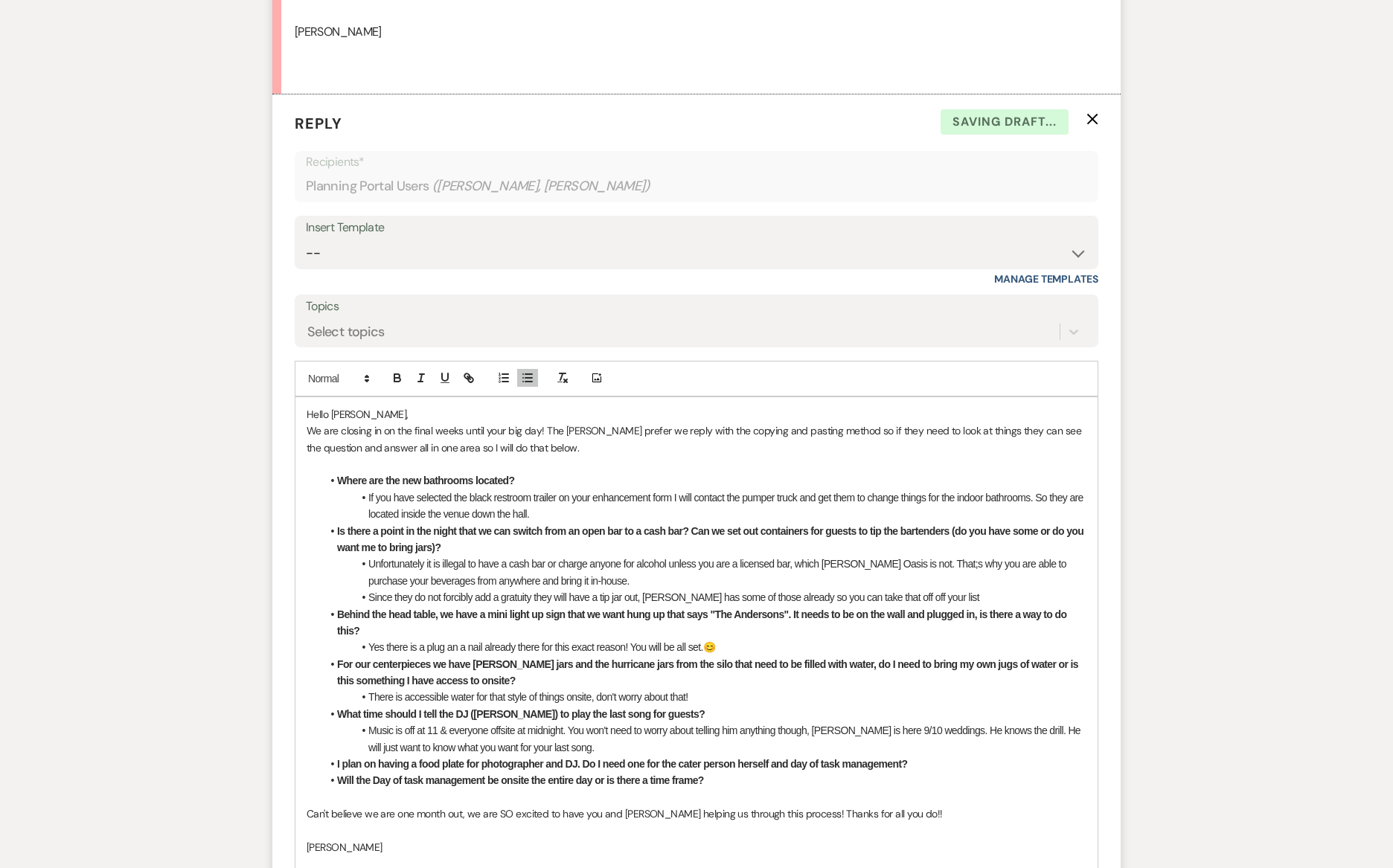
click at [457, 624] on li "Behind the head table, we have a mini light up sign that we want hung up that s…" at bounding box center [704, 623] width 765 height 34
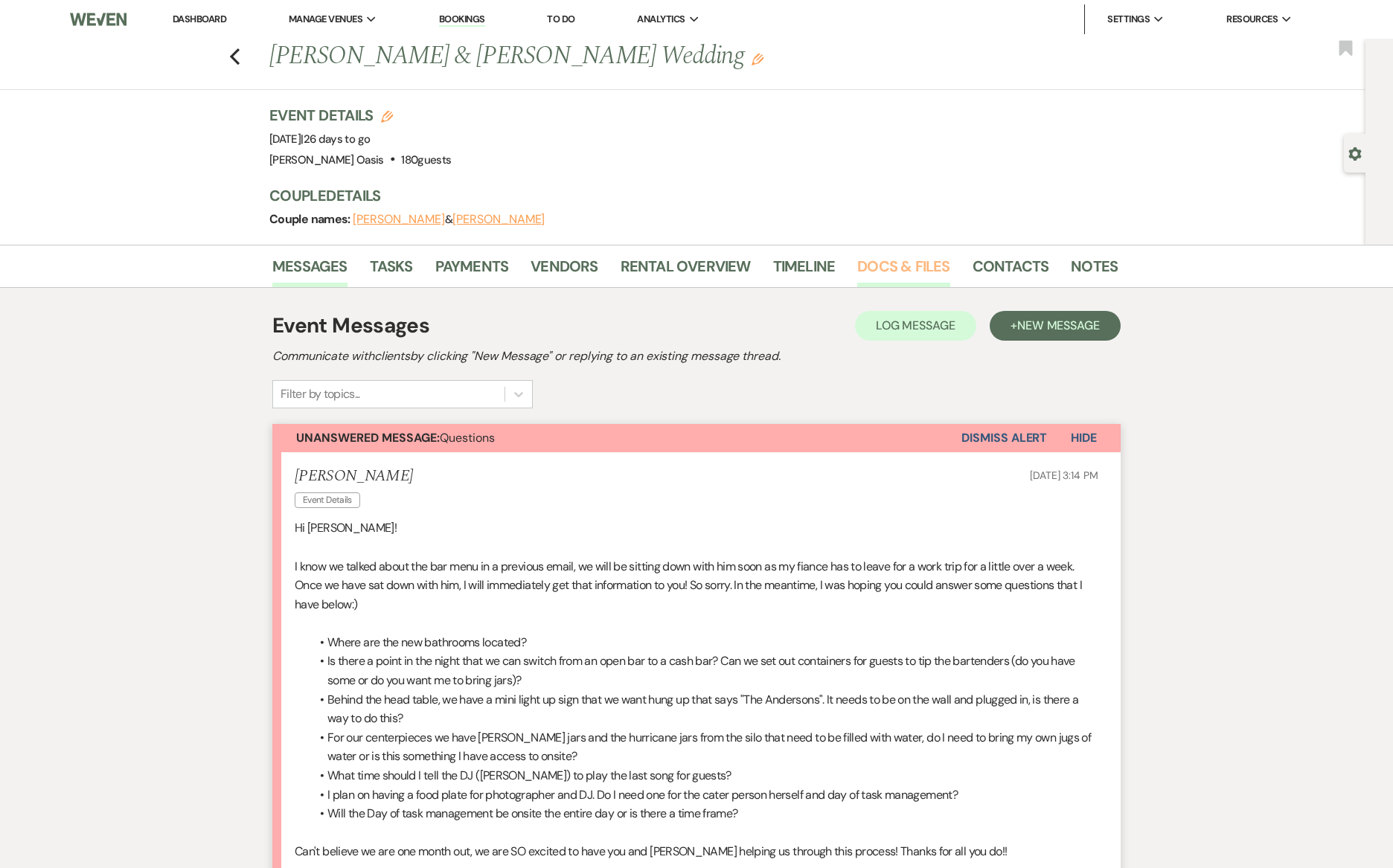
click at [922, 256] on link "Docs & Files" at bounding box center [903, 270] width 92 height 33
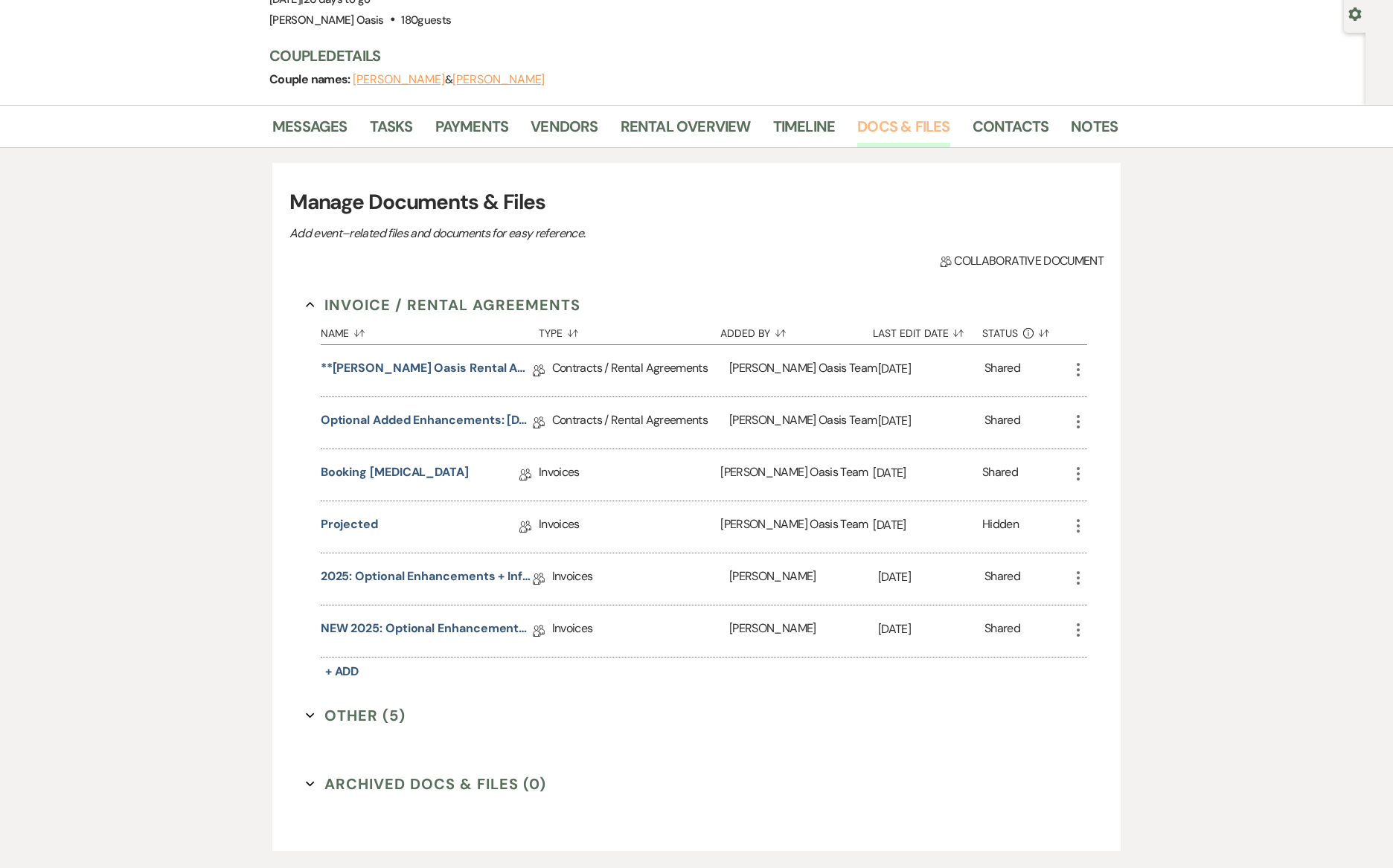
scroll to position [144, 0]
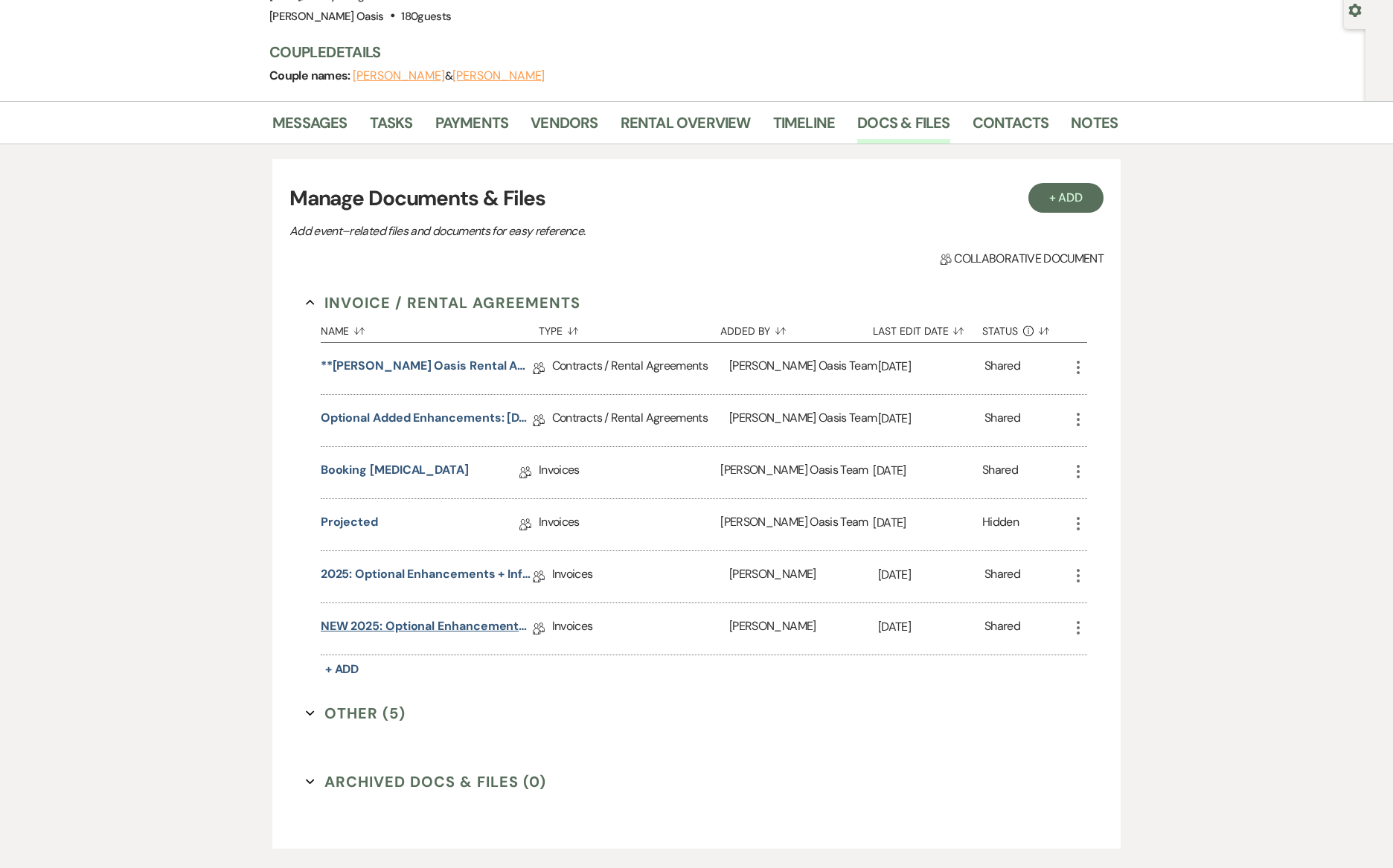
click at [500, 632] on link "NEW 2025: Optional Enhancements + Information" at bounding box center [426, 629] width 212 height 23
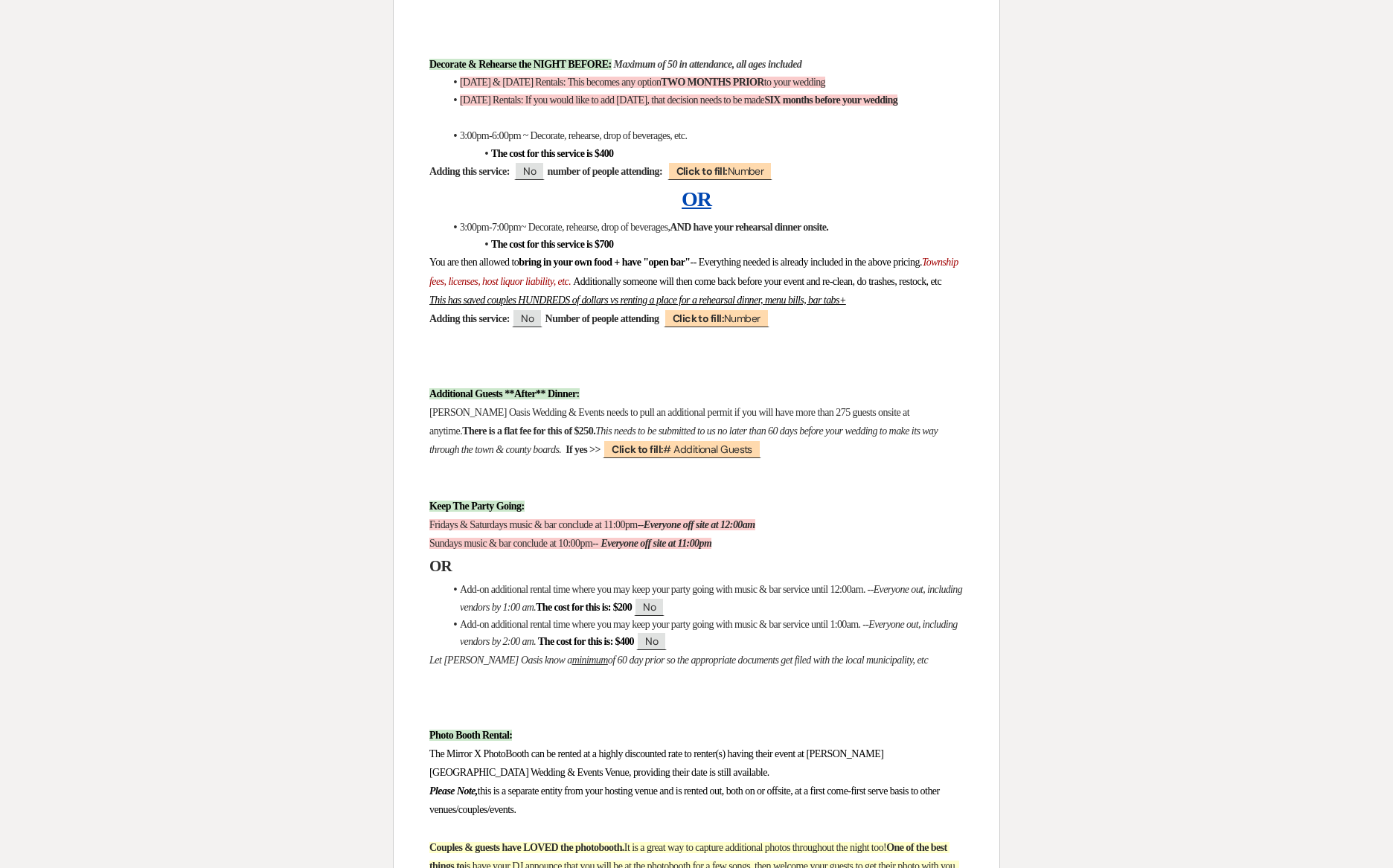
scroll to position [2598, 0]
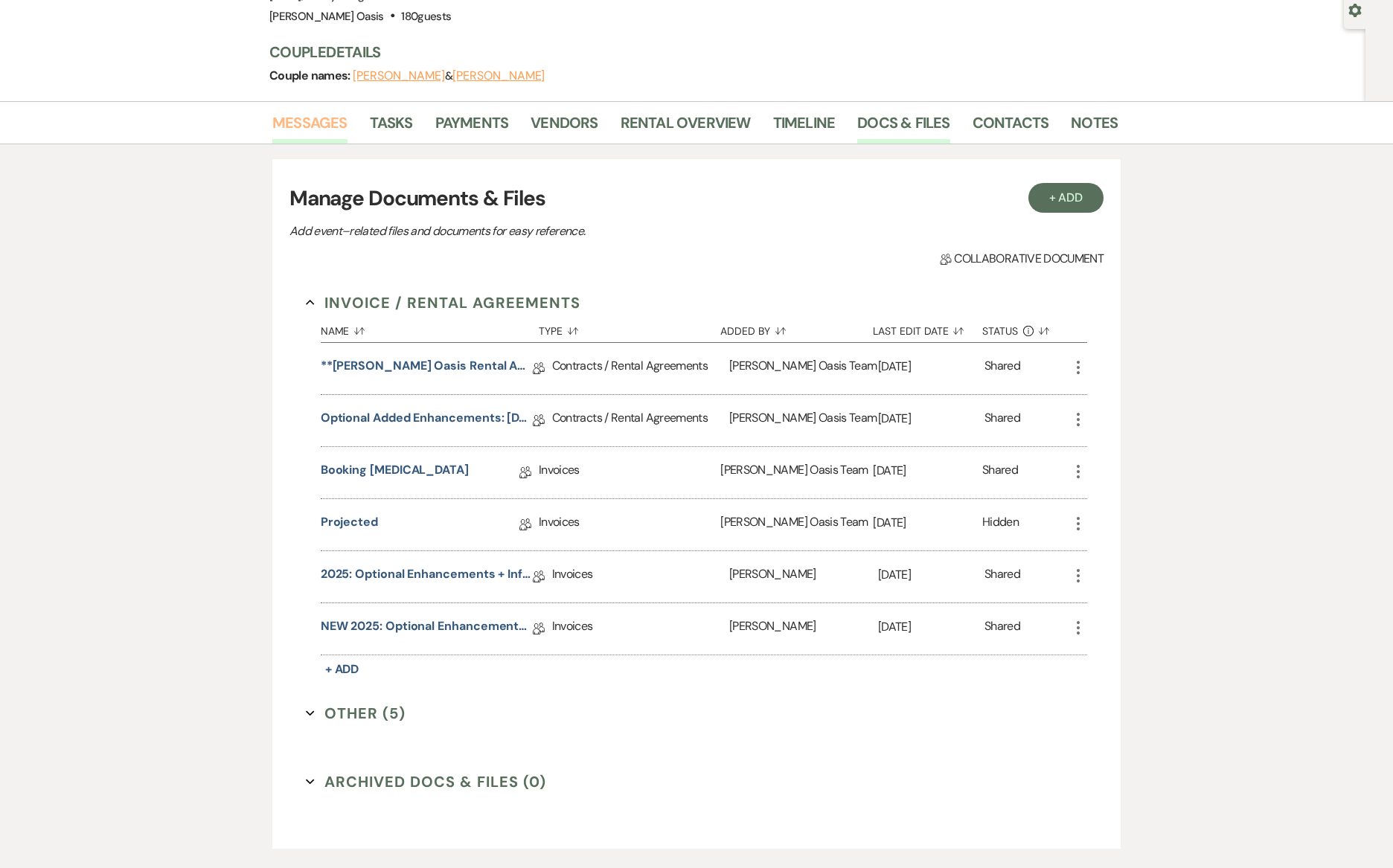
click at [309, 130] on link "Messages" at bounding box center [310, 127] width 75 height 33
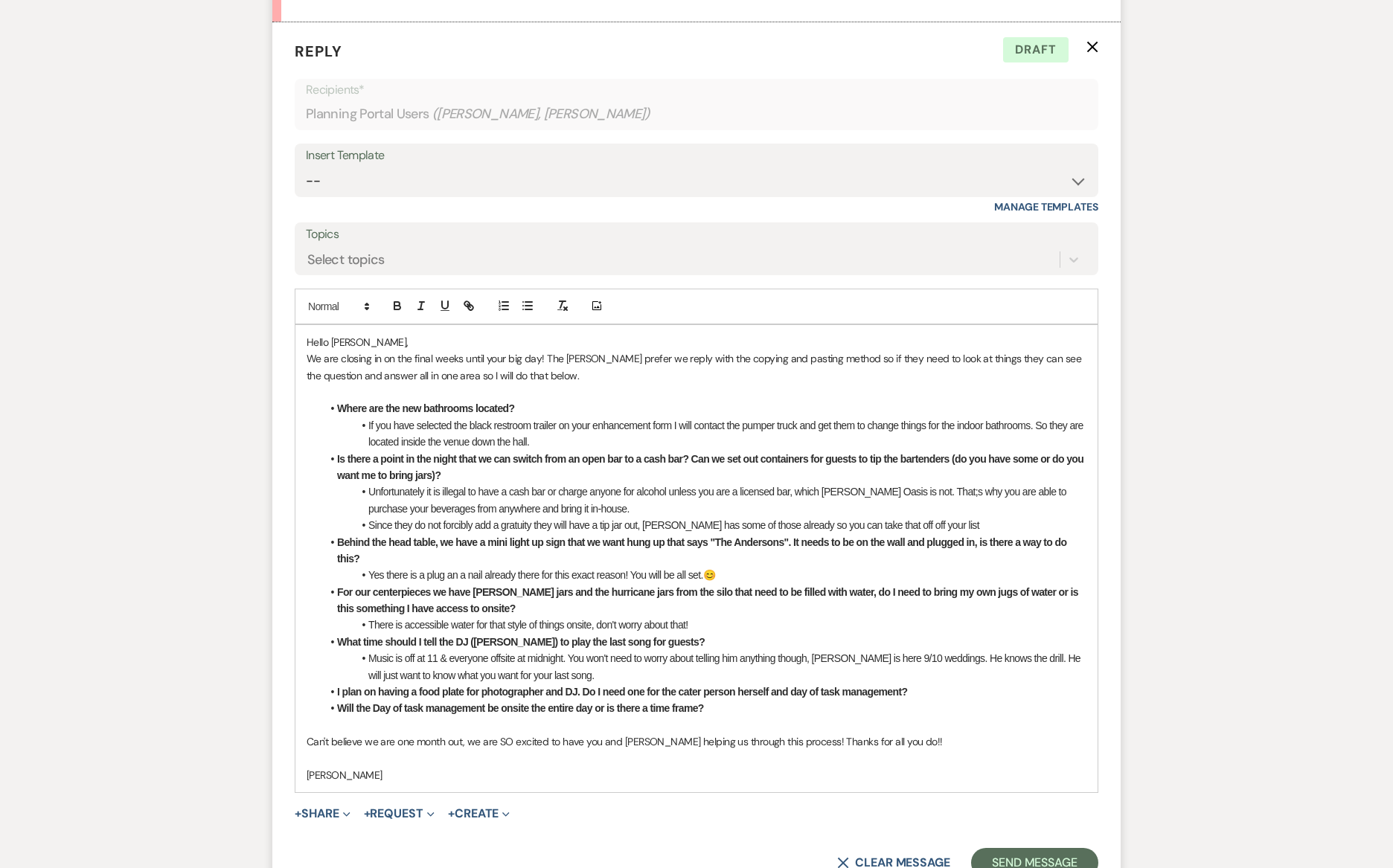
scroll to position [954, 0]
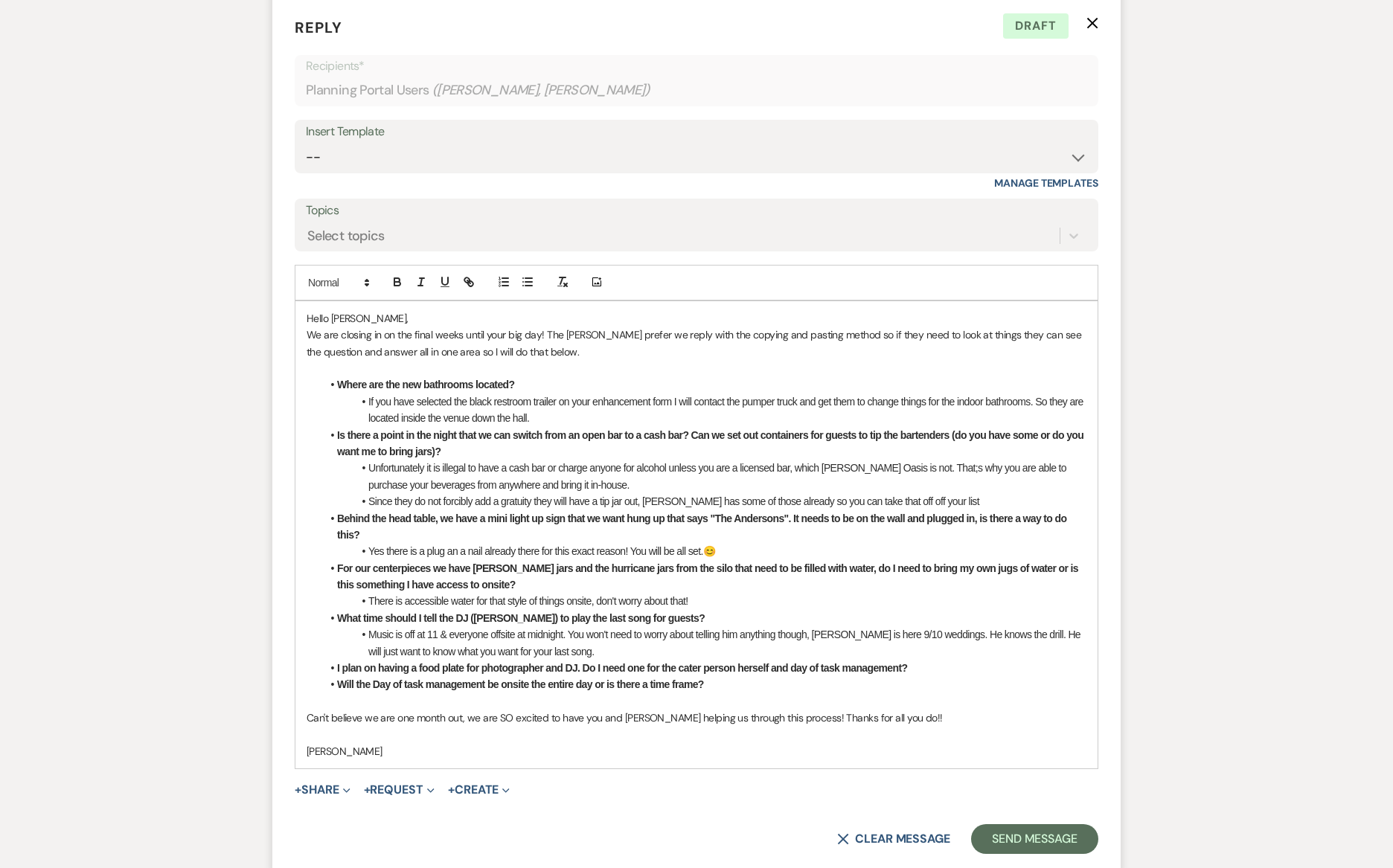
click at [436, 630] on li "Music is off at 11 & everyone offsite at midnight. You won't need to worry abou…" at bounding box center [704, 642] width 765 height 34
click at [371, 634] on li "Music is off at 11pm & everyone offsite at midnight. You won't need to worry ab…" at bounding box center [704, 642] width 765 height 34
drag, startPoint x: 942, startPoint y: 630, endPoint x: 582, endPoint y: 634, distance: 360.0
click at [582, 634] on li "Music is off at 11pm & everyone offsite at midnight. You won't need to worry ab…" at bounding box center [704, 642] width 765 height 34
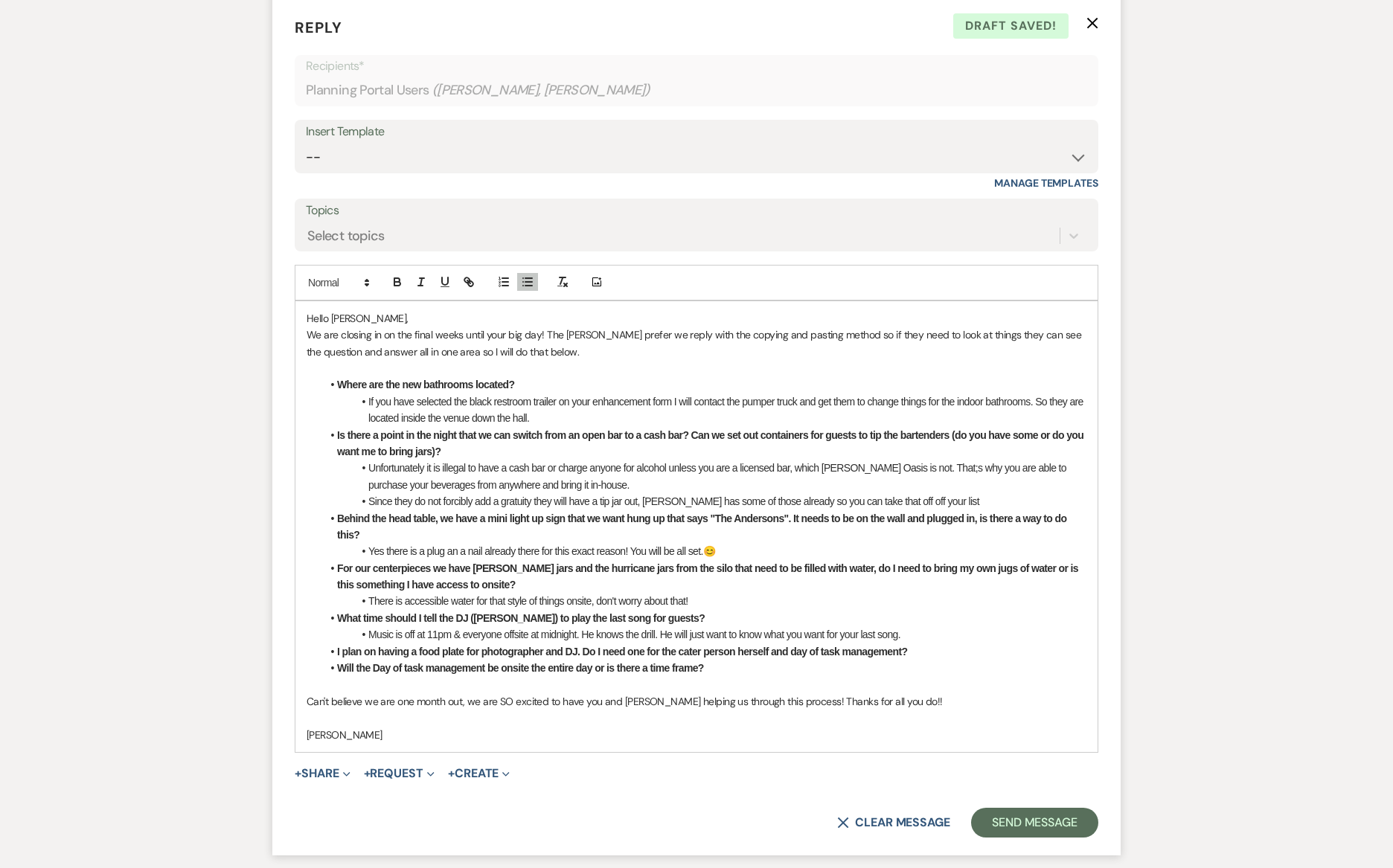
click at [662, 630] on li "Music is off at 11pm & everyone offsite at midnight. He knows the drill. He wil…" at bounding box center [704, 634] width 765 height 16
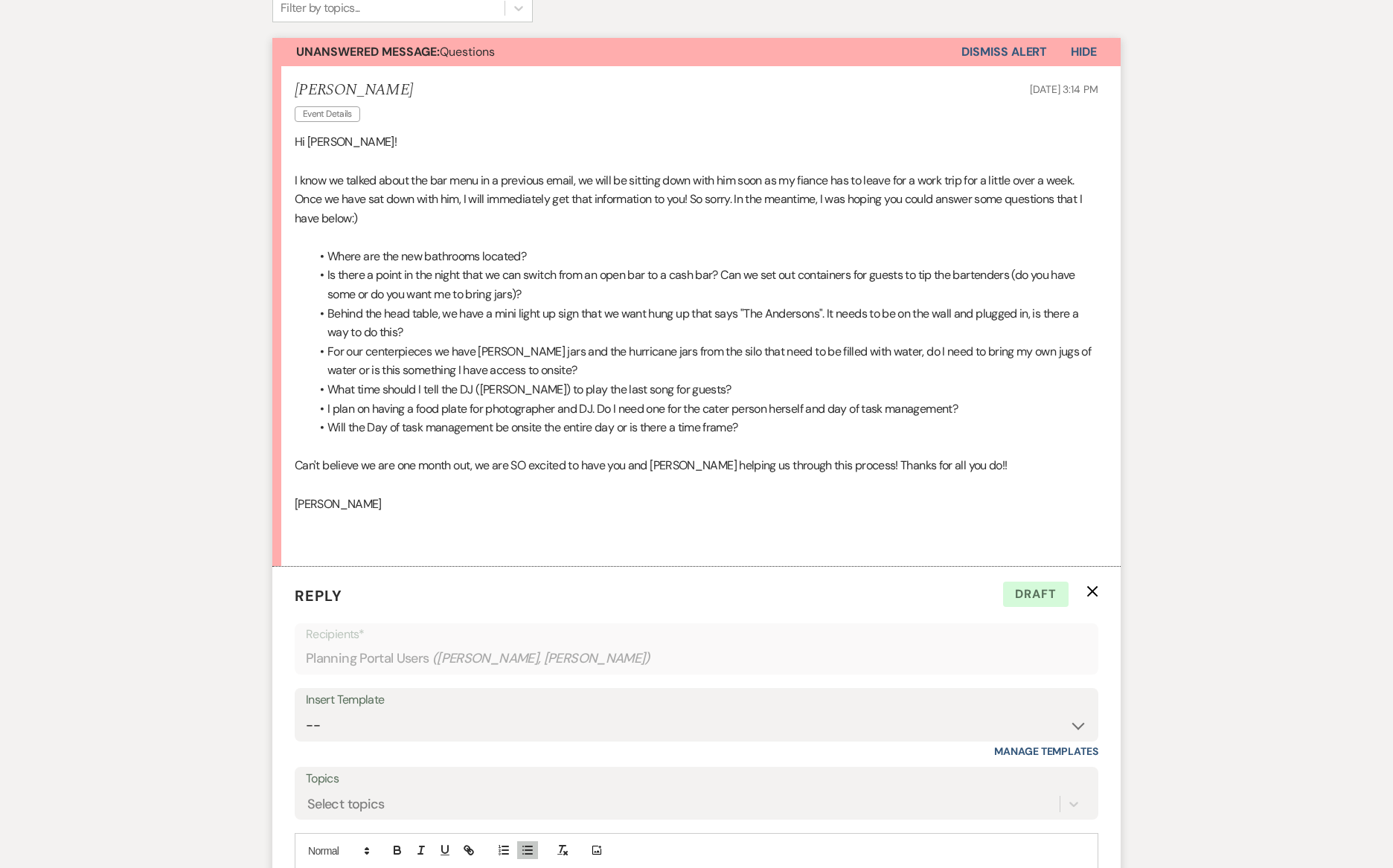
scroll to position [64, 0]
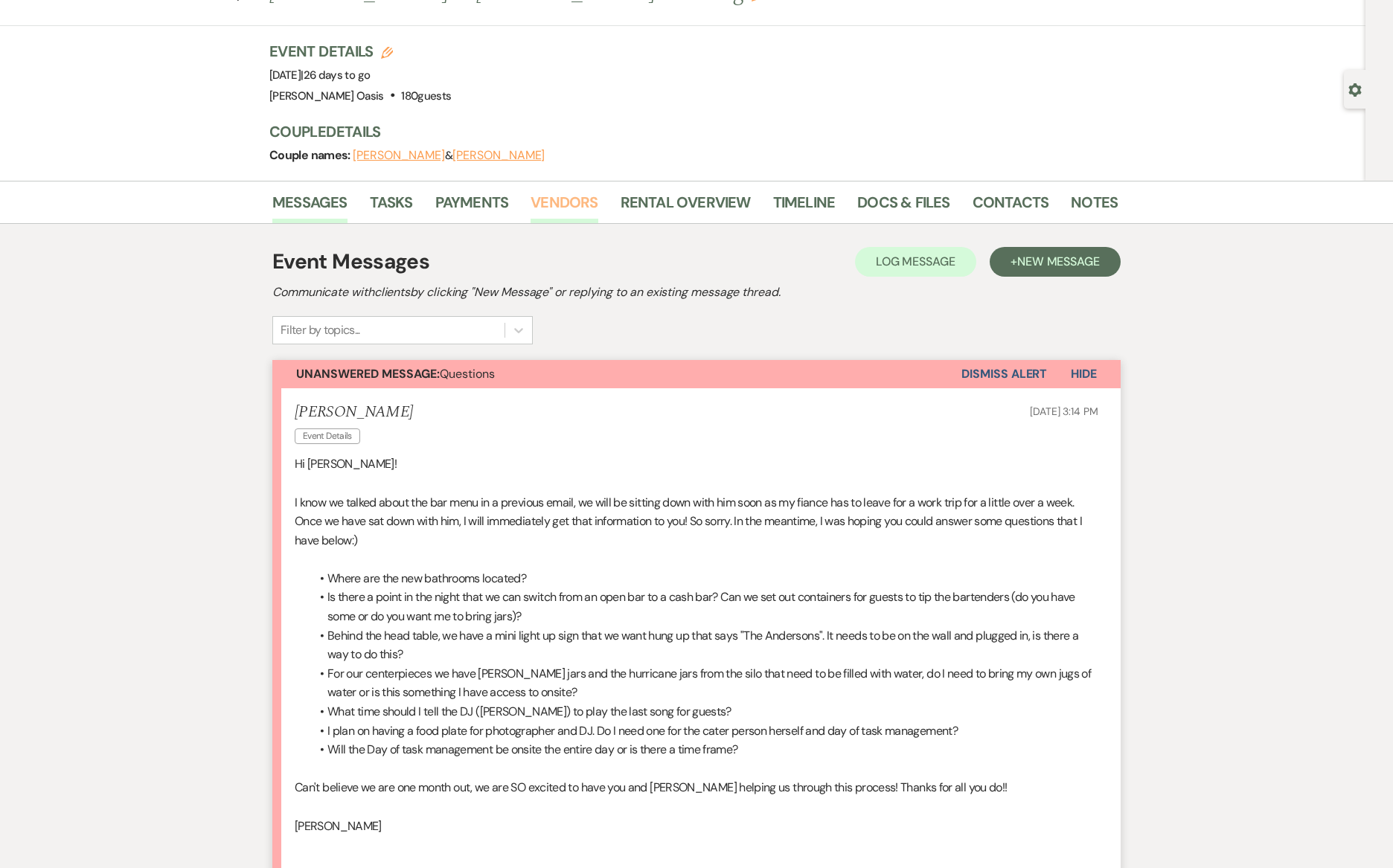
click at [563, 195] on link "Vendors" at bounding box center [564, 207] width 67 height 33
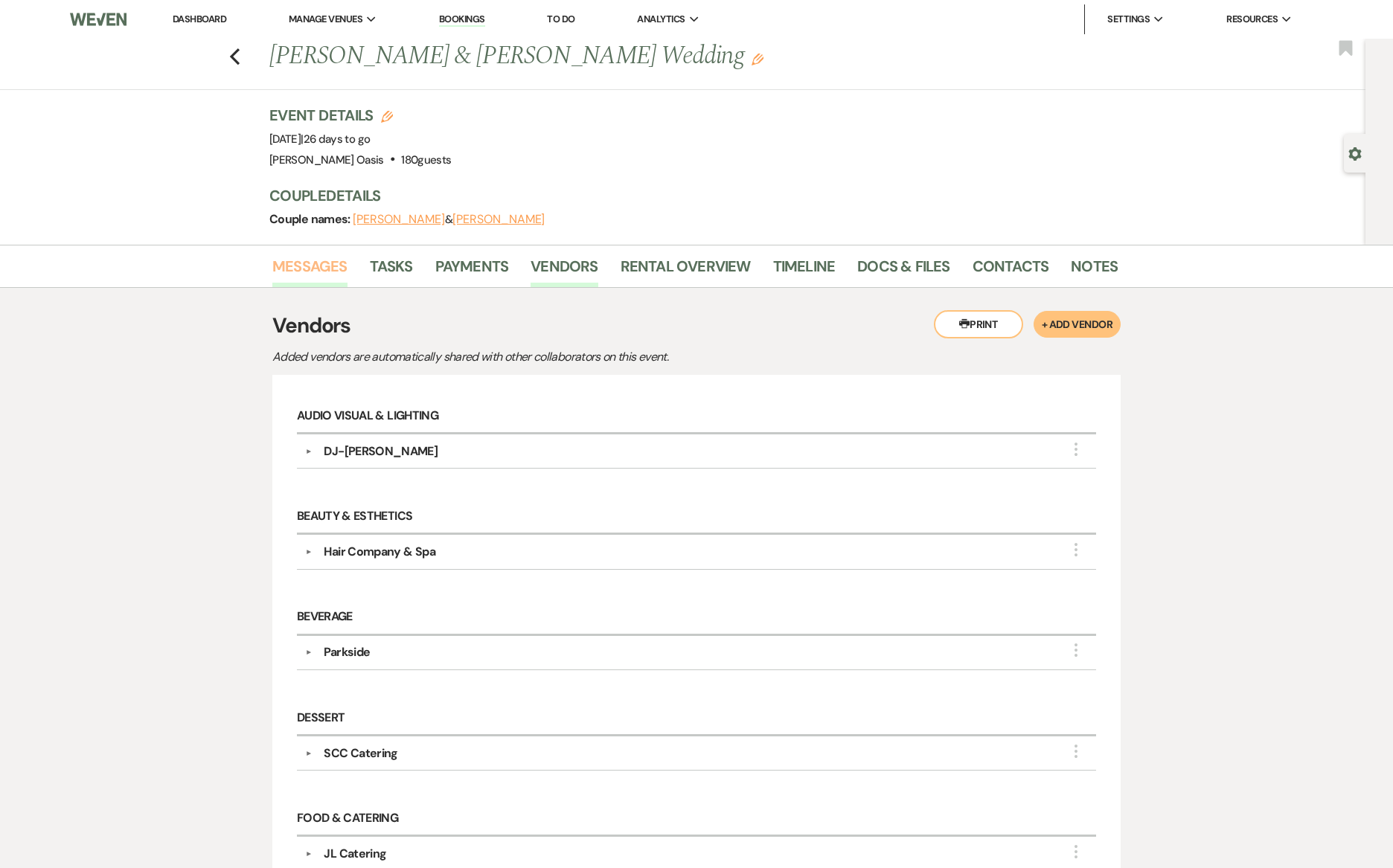
click at [343, 258] on link "Messages" at bounding box center [310, 270] width 75 height 33
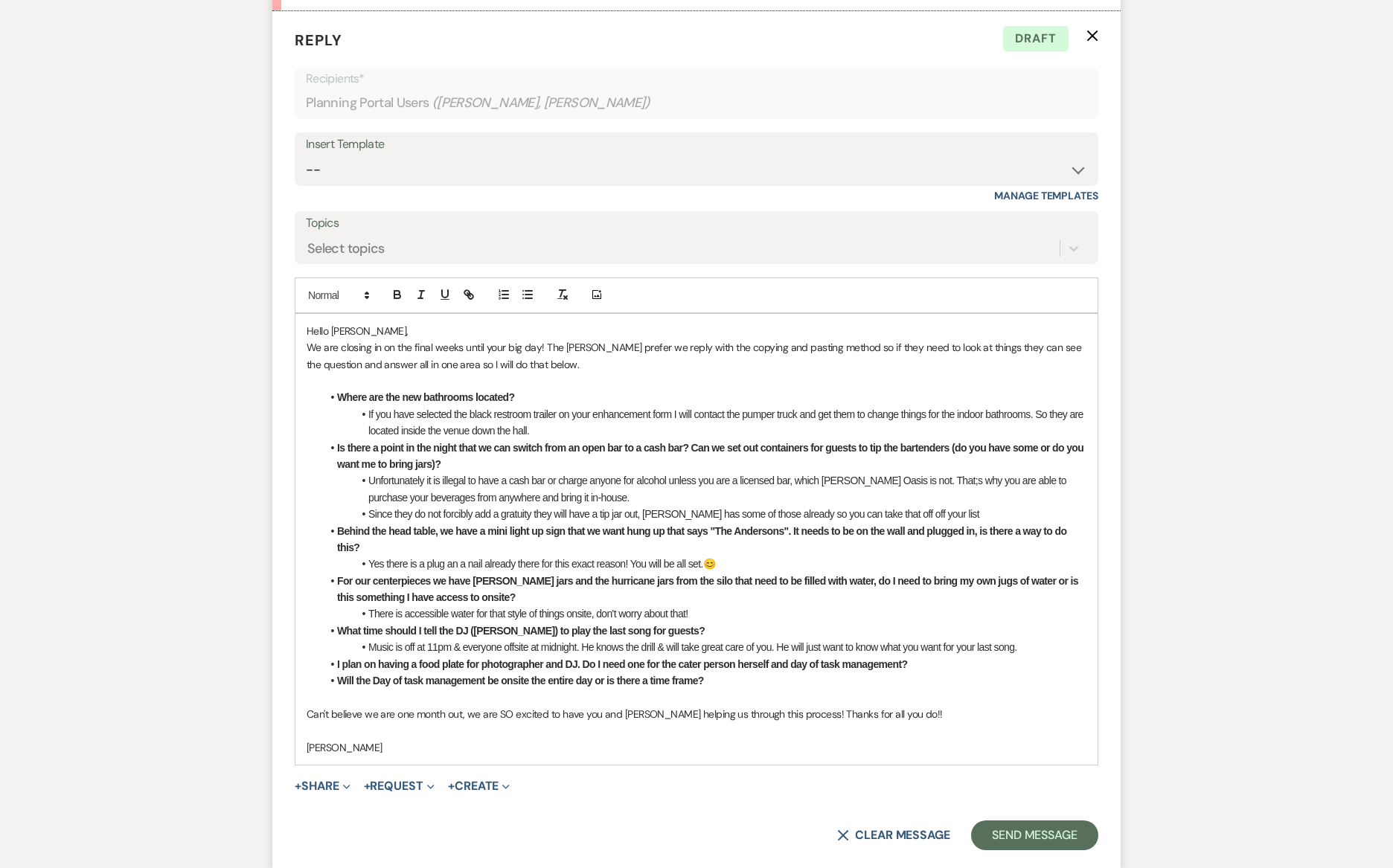
scroll to position [946, 0]
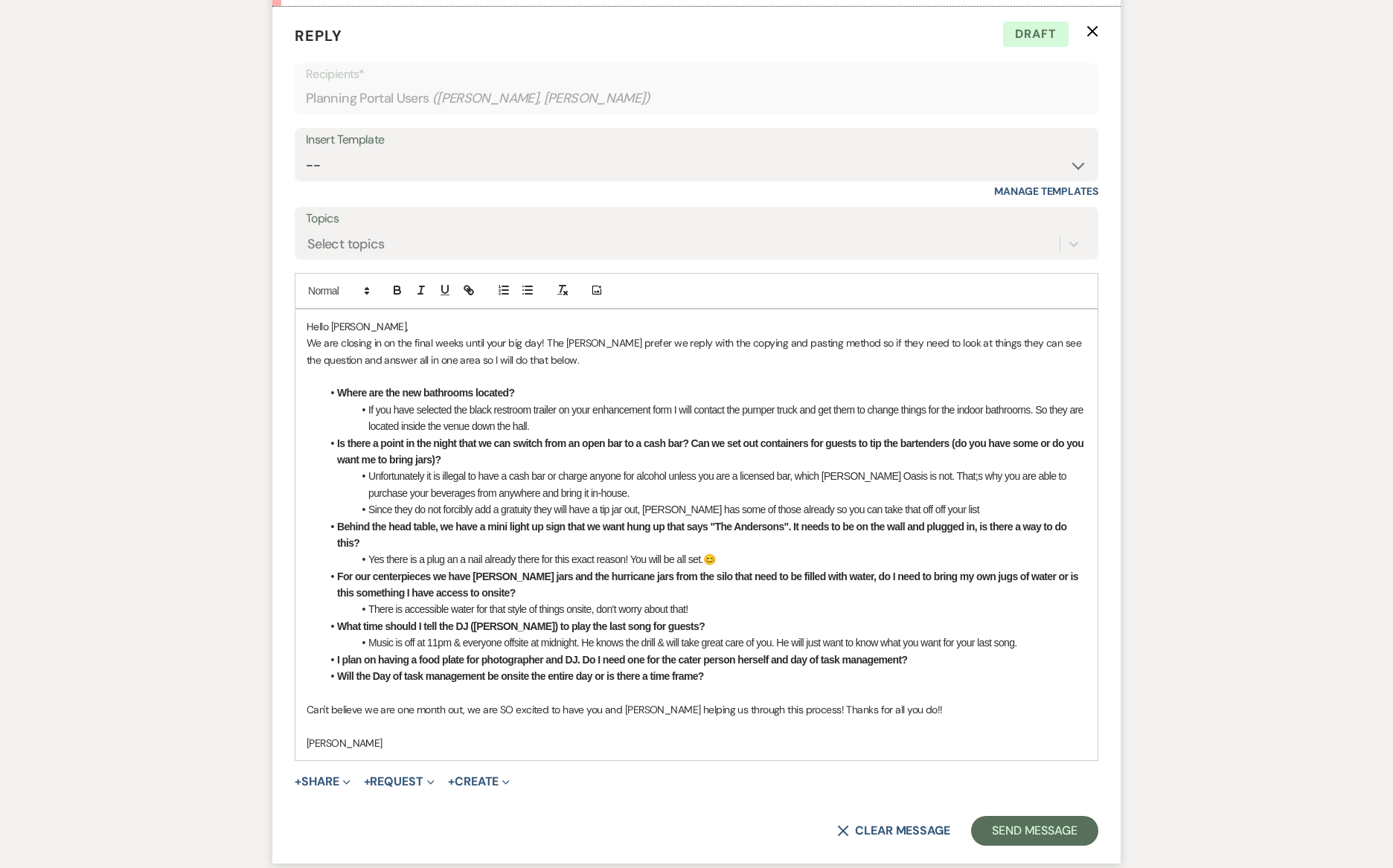
click at [936, 654] on li "I plan on having a food plate for photographer and DJ. Do I need one for the ca…" at bounding box center [704, 659] width 765 height 16
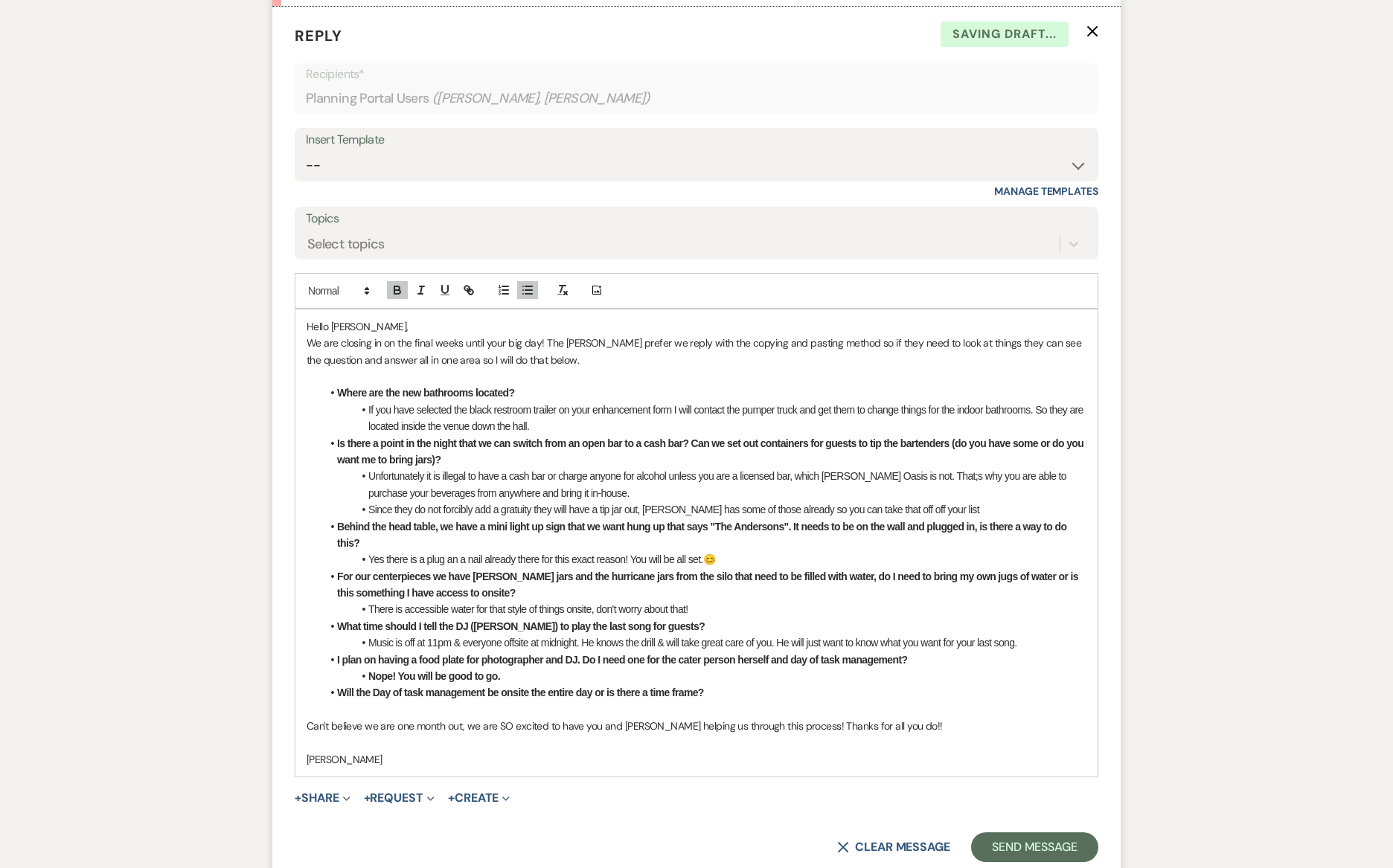
drag, startPoint x: 512, startPoint y: 674, endPoint x: 259, endPoint y: 674, distance: 253.0
click at [259, 674] on div "Messages Tasks Payments Vendors Rental Overview Timeline Docs & Files Contacts …" at bounding box center [696, 829] width 1393 height 3060
click at [399, 287] on icon "button" at bounding box center [396, 288] width 5 height 4
click at [1259, 528] on div "Messages Tasks Payments Vendors Rental Overview Timeline Docs & Files Contacts …" at bounding box center [696, 829] width 1393 height 3060
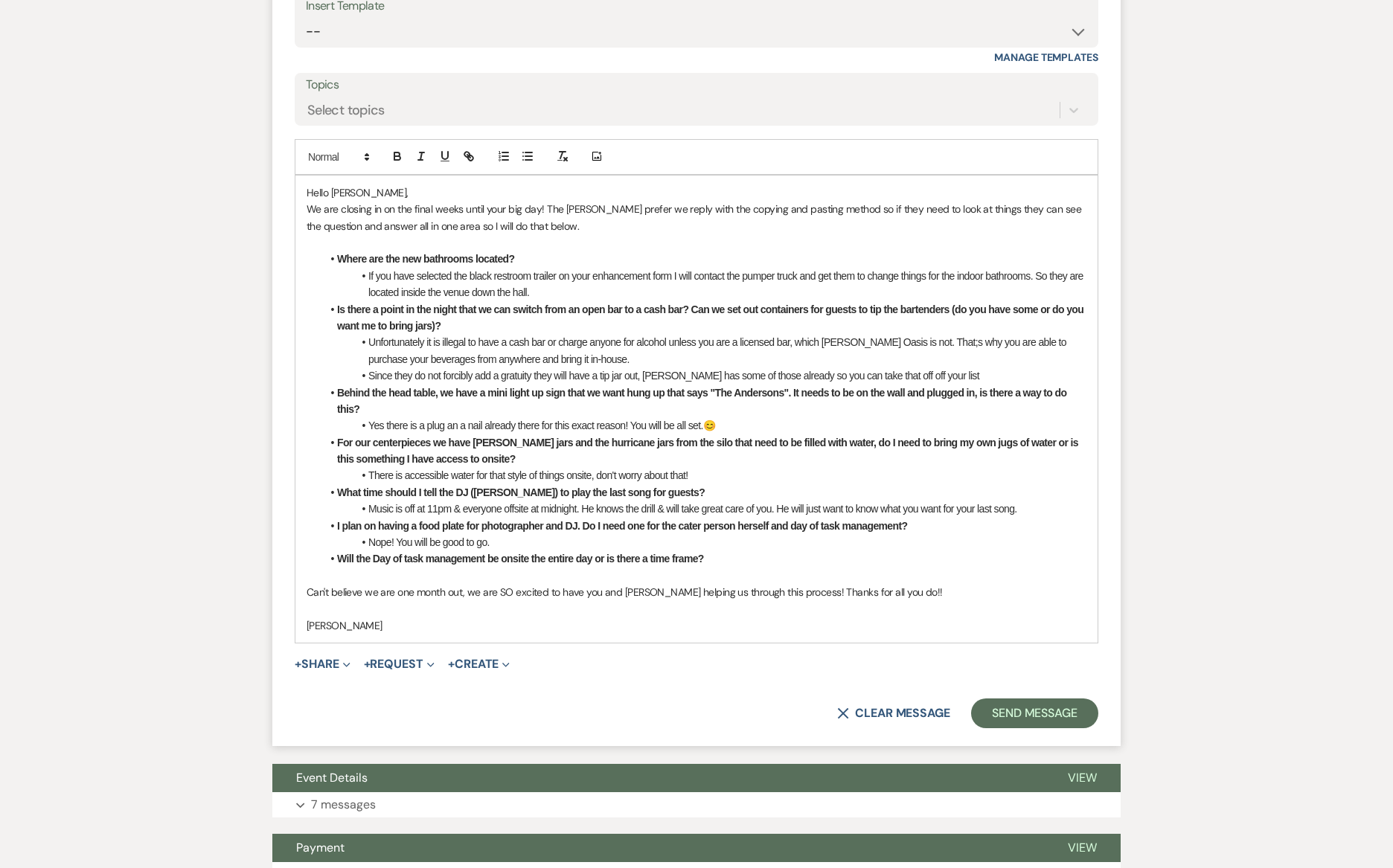
scroll to position [1131, 0]
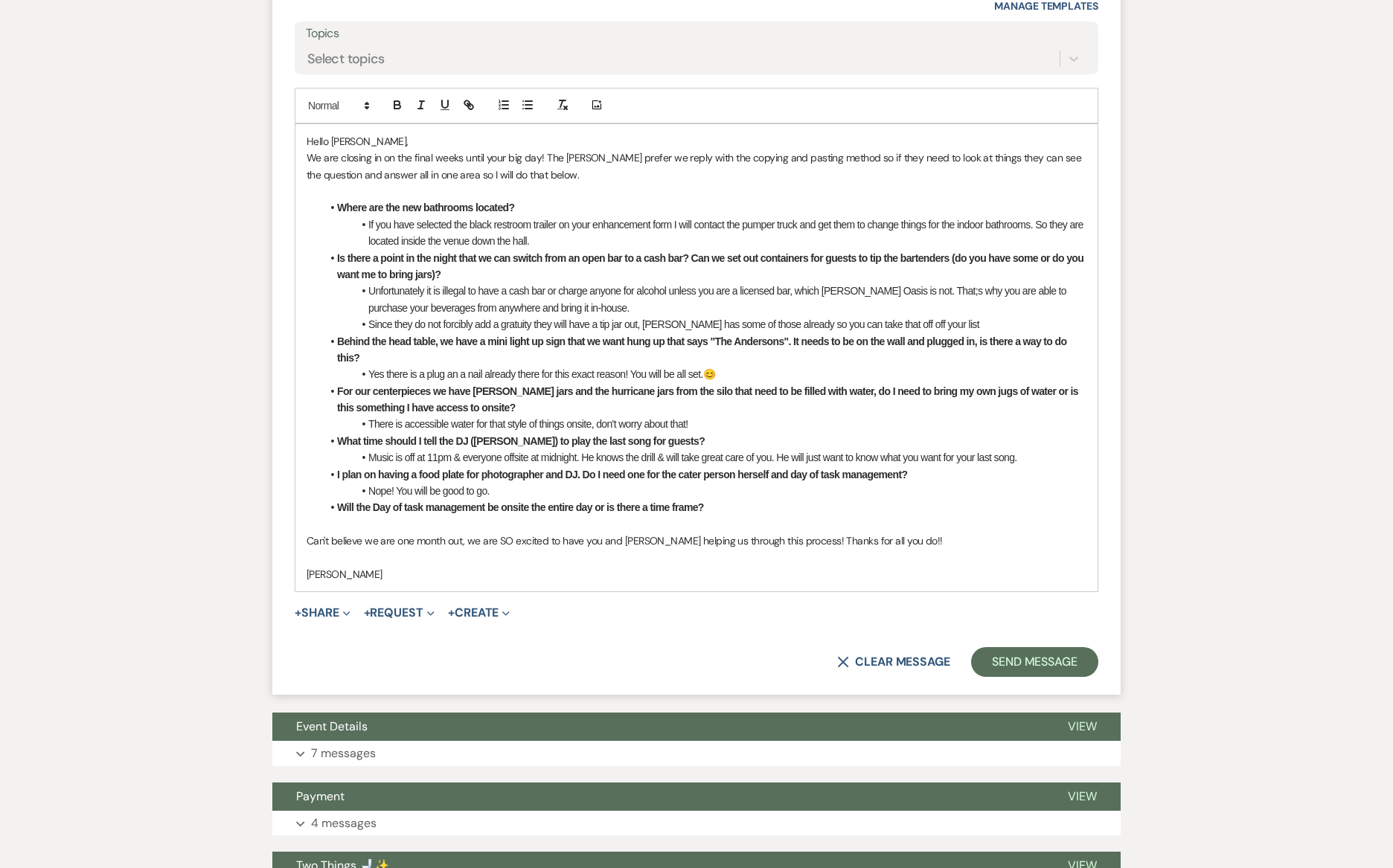
click at [736, 501] on li "Will the Day of task management be onsite the entire day or is there a time fra…" at bounding box center [704, 507] width 765 height 16
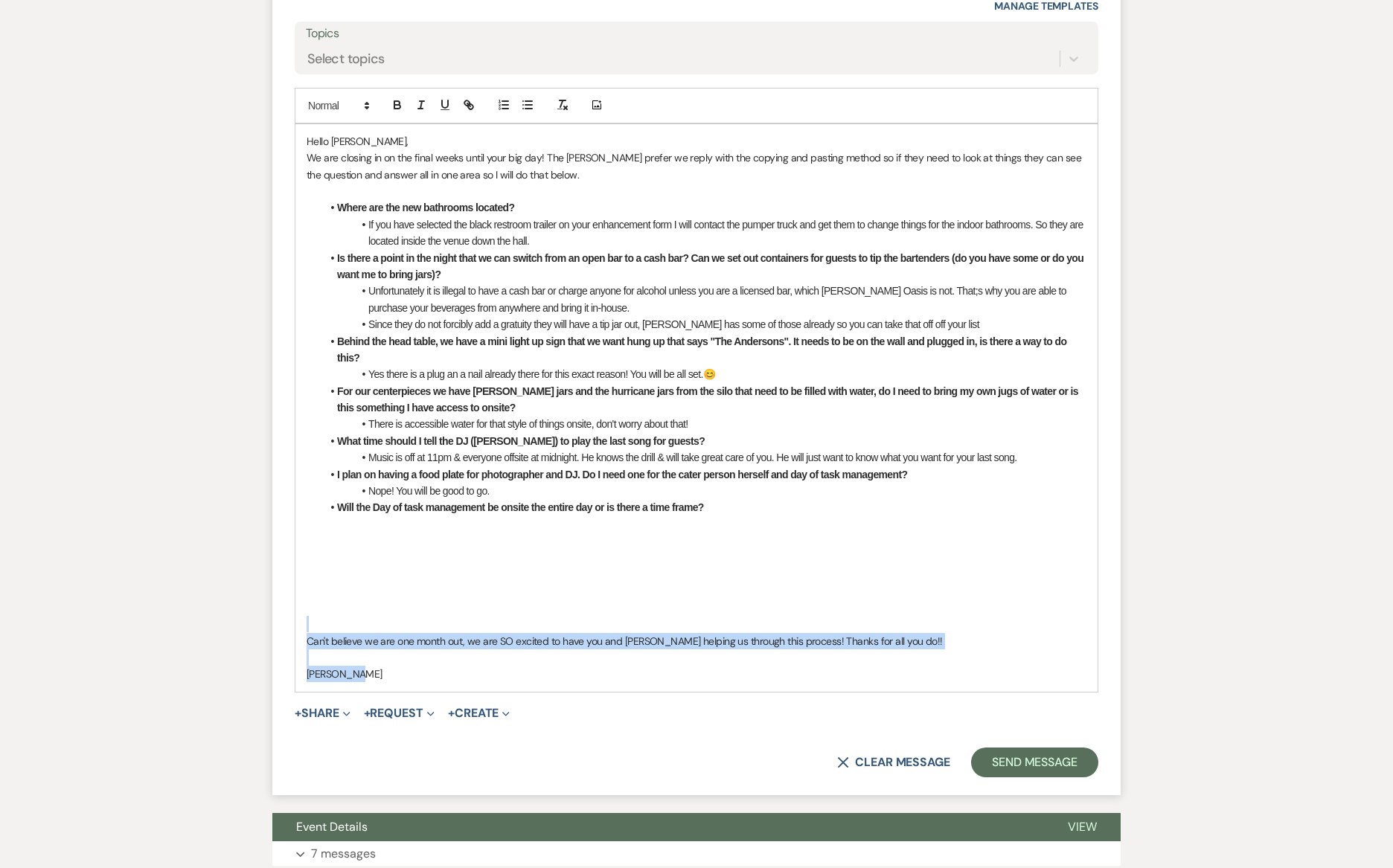
drag, startPoint x: 376, startPoint y: 673, endPoint x: 244, endPoint y: 613, distance: 145.0
click at [244, 613] on div "Messages Tasks Payments Vendors Rental Overview Timeline Docs & Files Contacts …" at bounding box center [696, 695] width 1393 height 3161
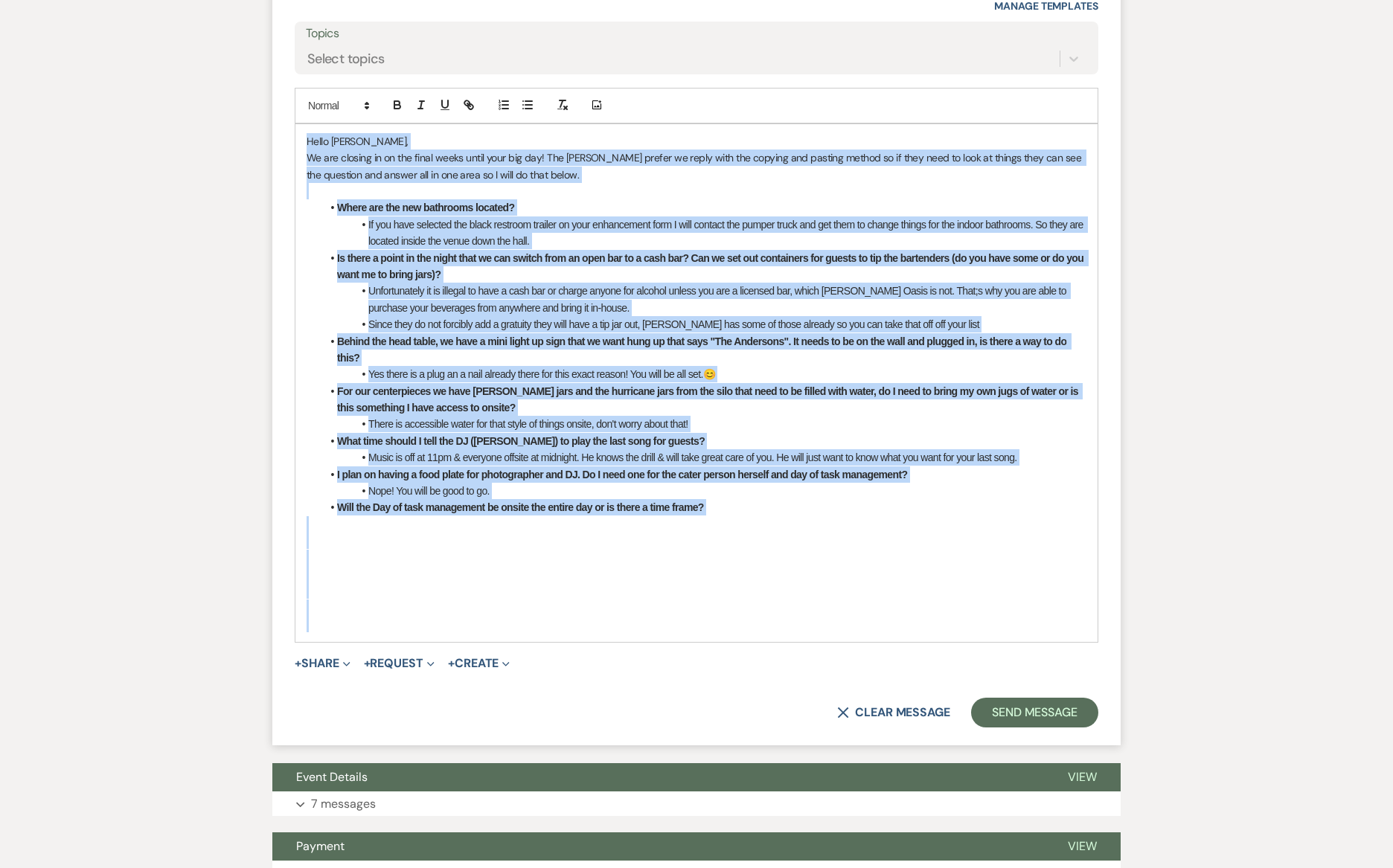
copy div "Hello [PERSON_NAME], We are closing in on the final weeks until your big day! T…"
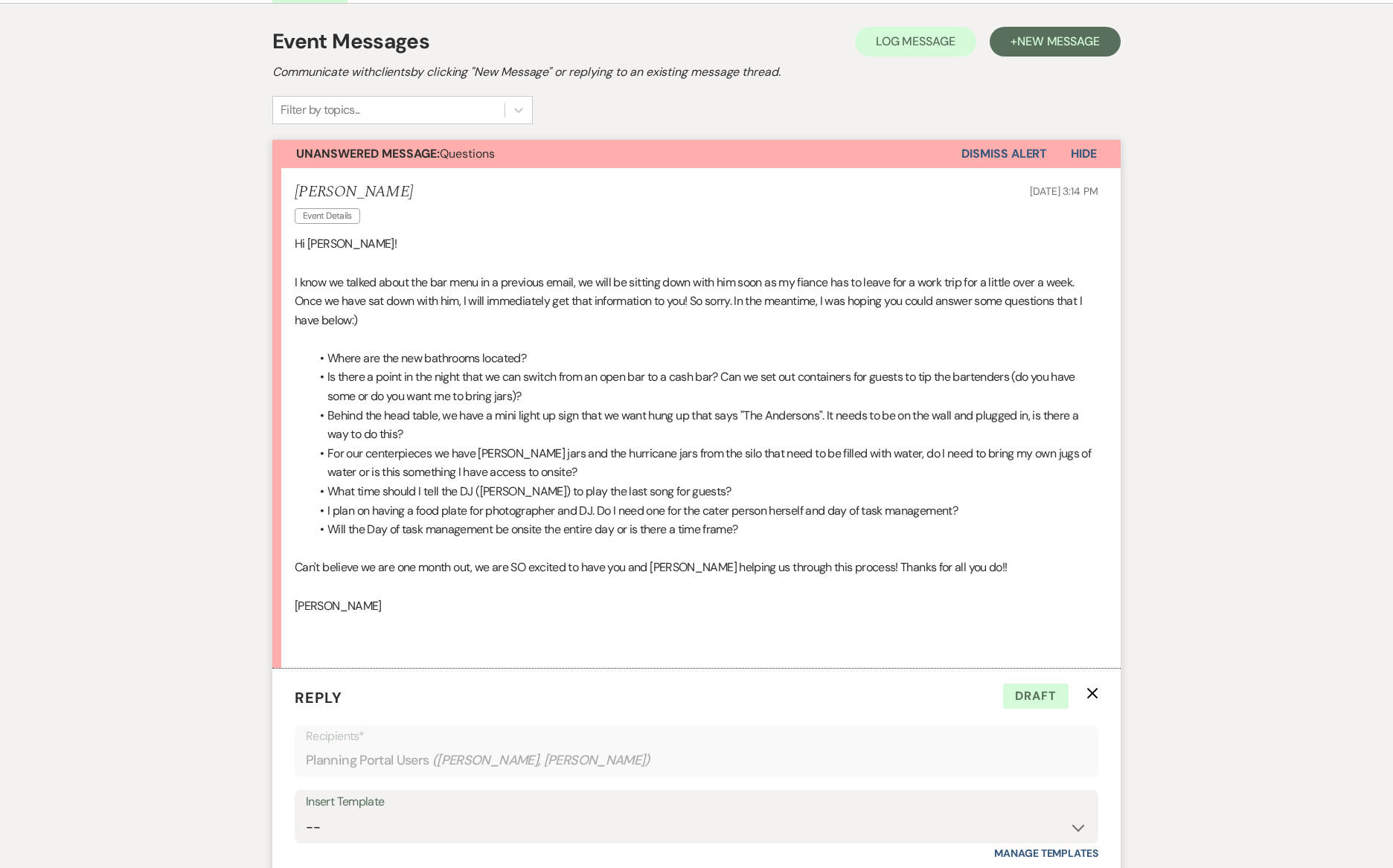
scroll to position [0, 0]
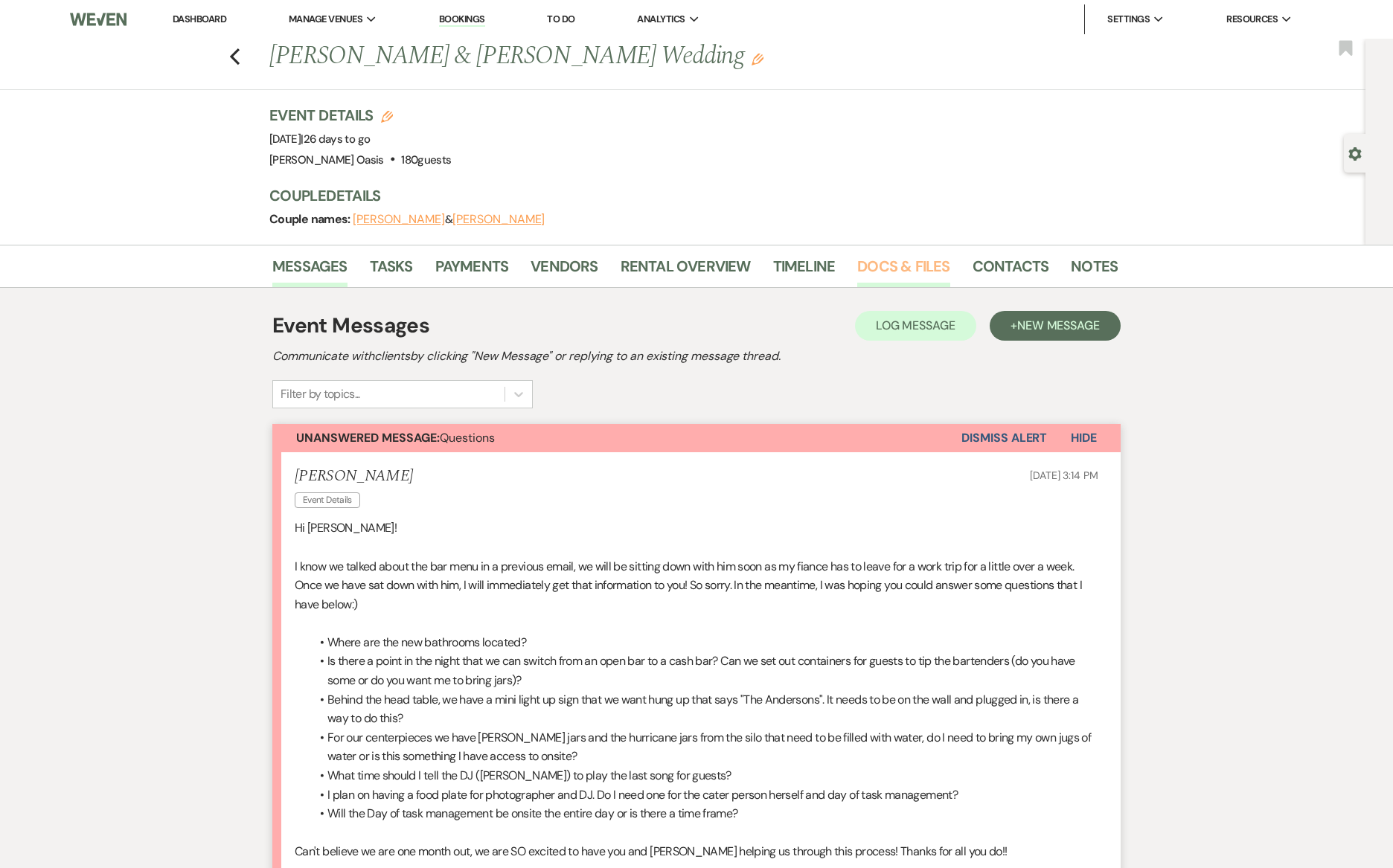
click at [890, 275] on link "Docs & Files" at bounding box center [903, 270] width 92 height 33
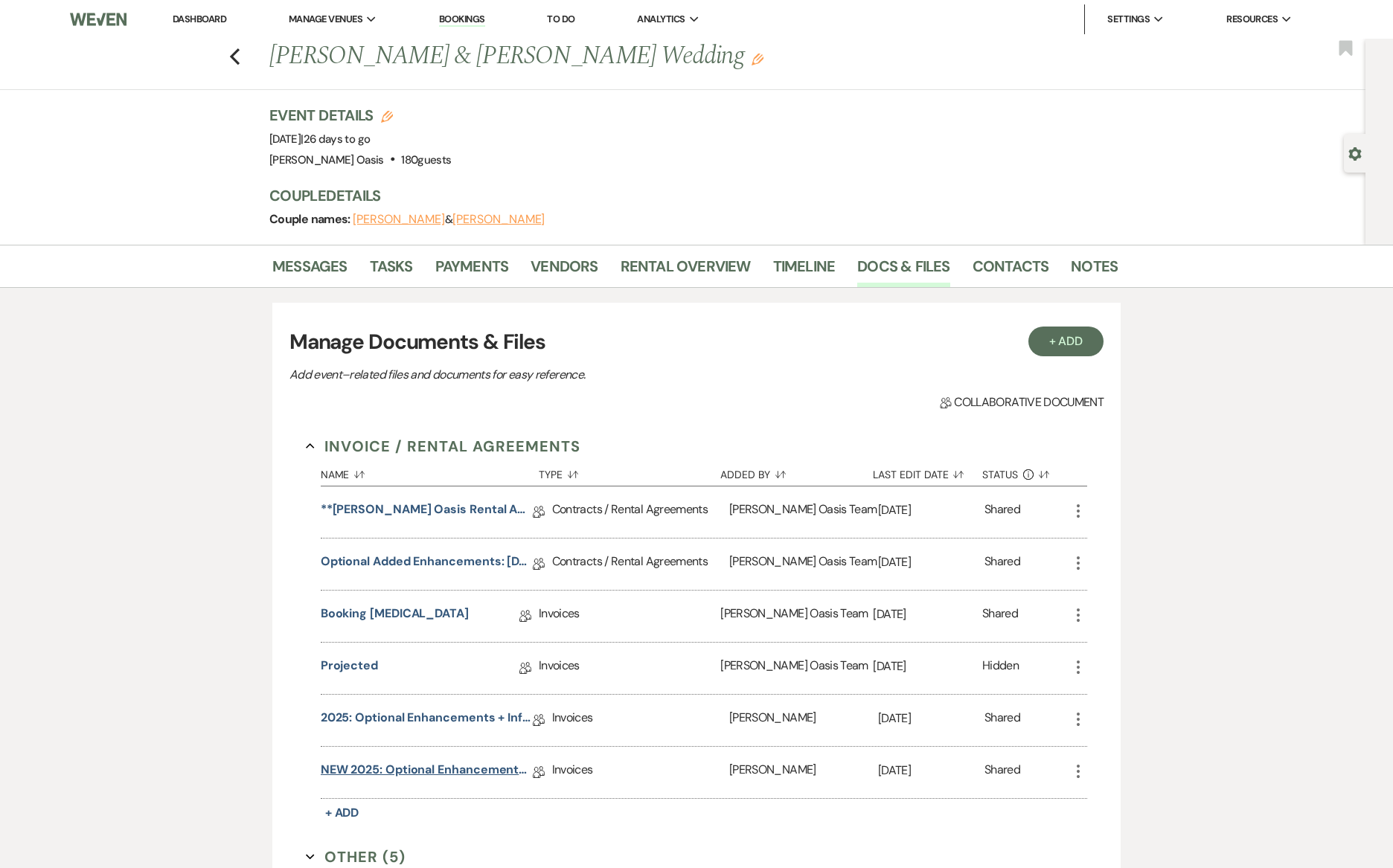
click at [378, 766] on link "NEW 2025: Optional Enhancements + Information" at bounding box center [426, 773] width 212 height 23
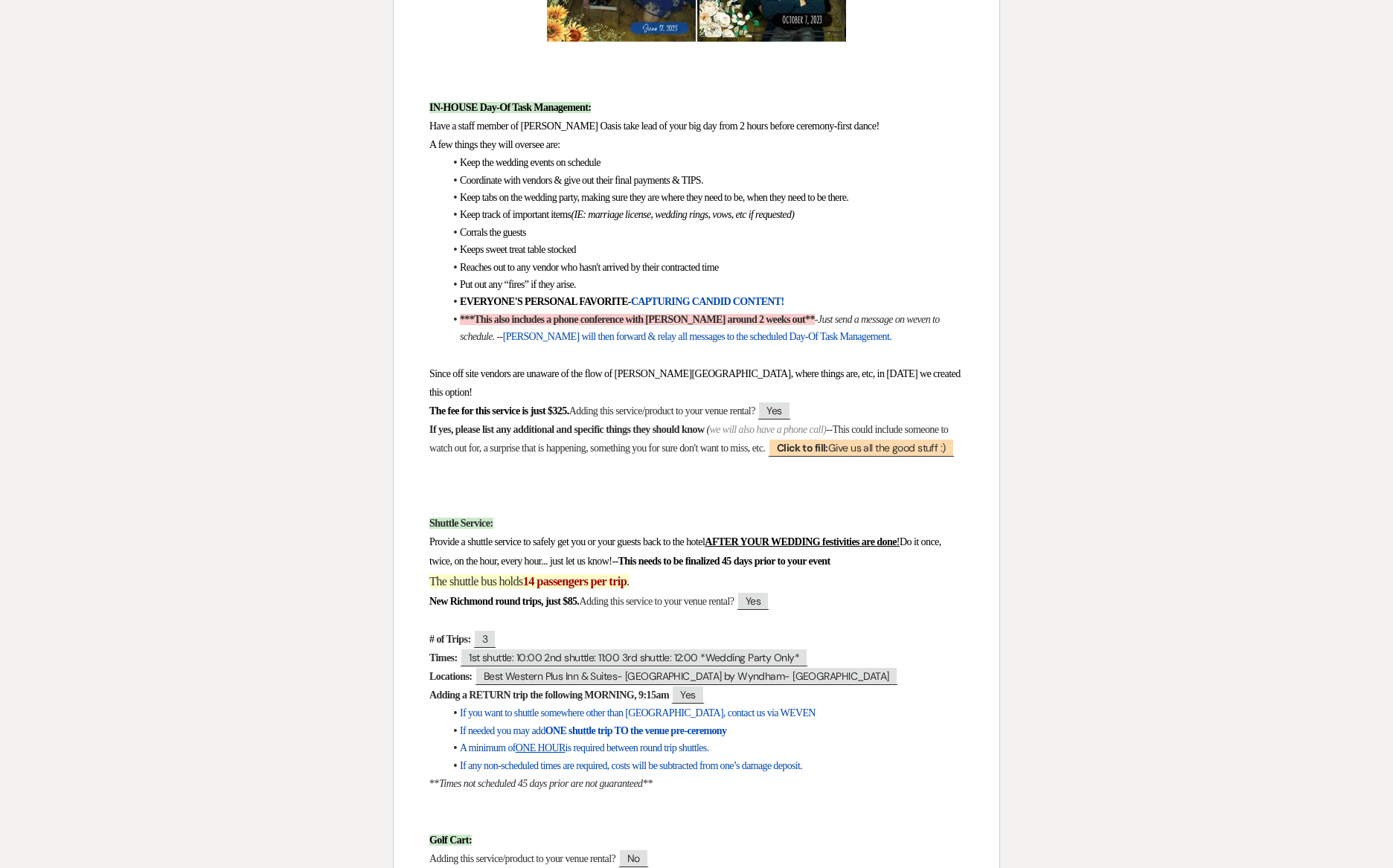
scroll to position [4084, 0]
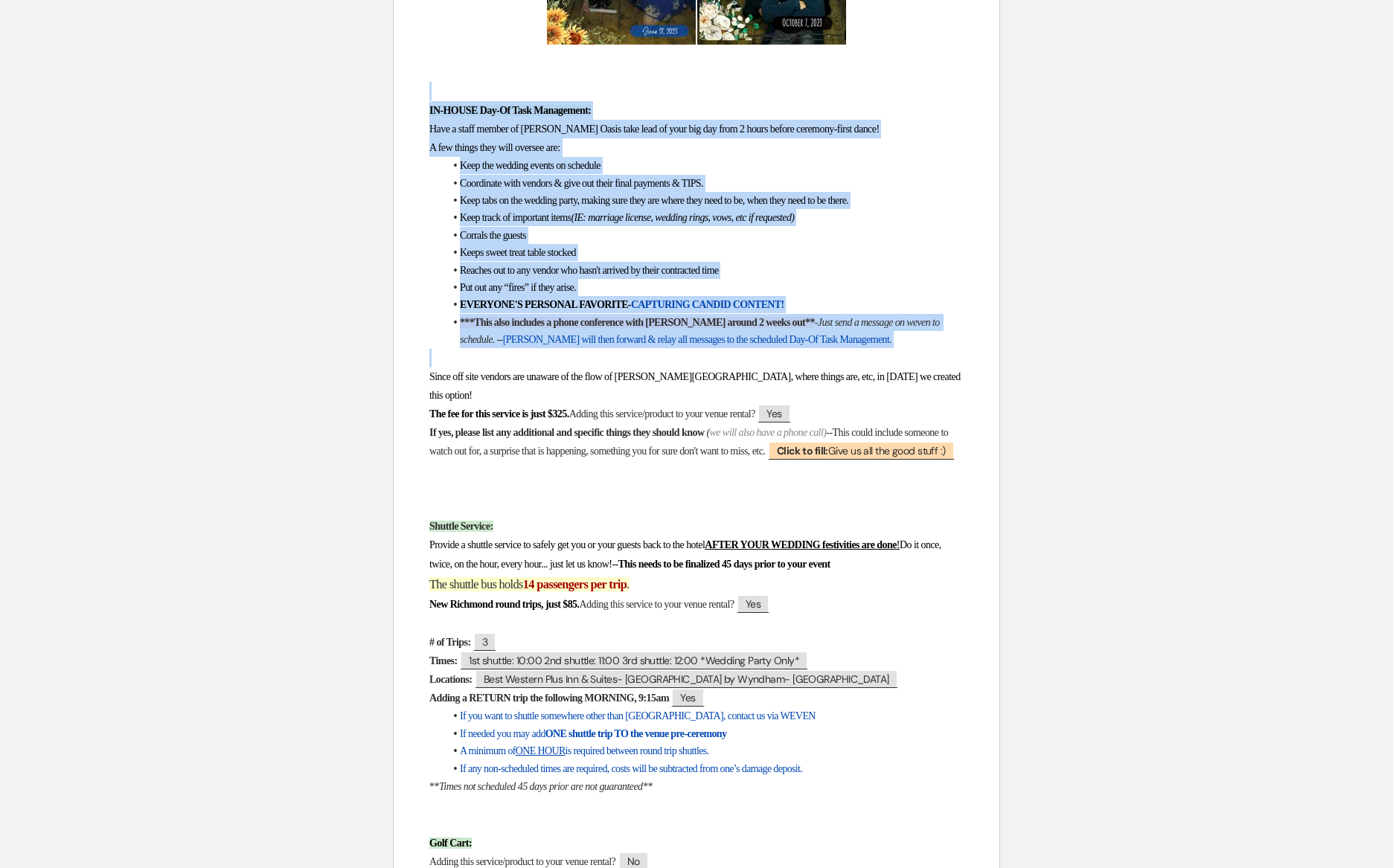
drag, startPoint x: 422, startPoint y: 405, endPoint x: 396, endPoint y: 151, distance: 255.3
copy div "IN-HOUSE Day-Of Task Management: Have a staff member of [PERSON_NAME] Oasis tak…"
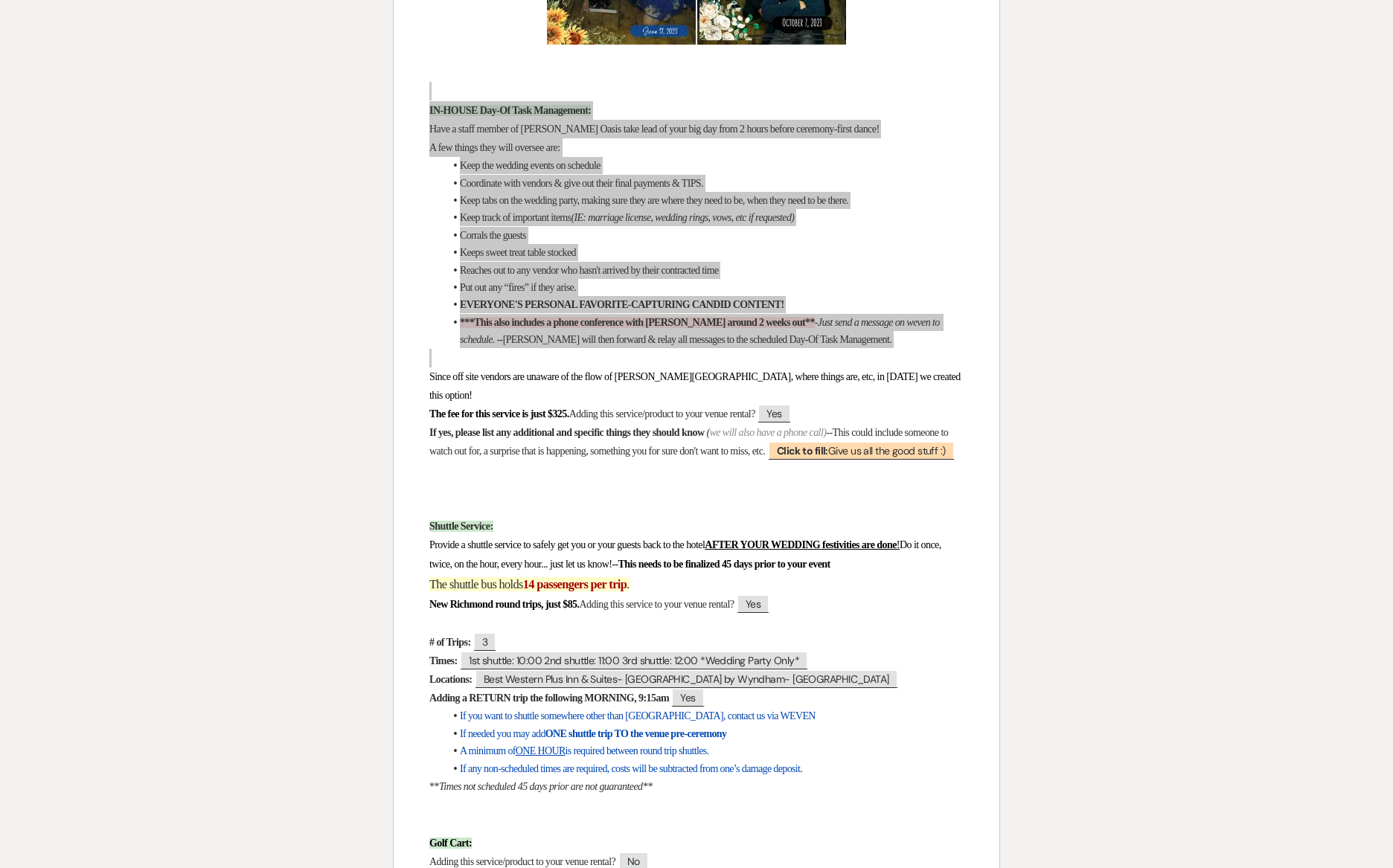
scroll to position [4084, 0]
